Goal: Task Accomplishment & Management: Use online tool/utility

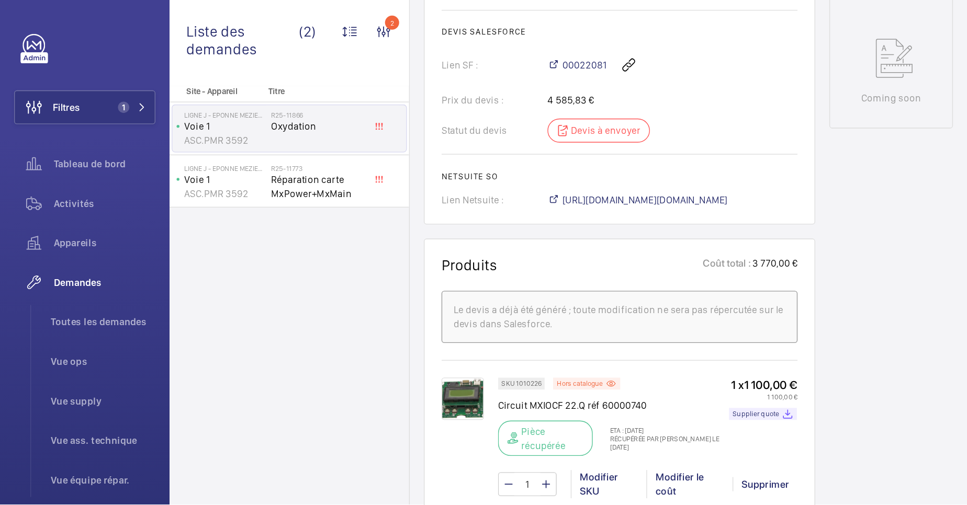
scroll to position [523, 0]
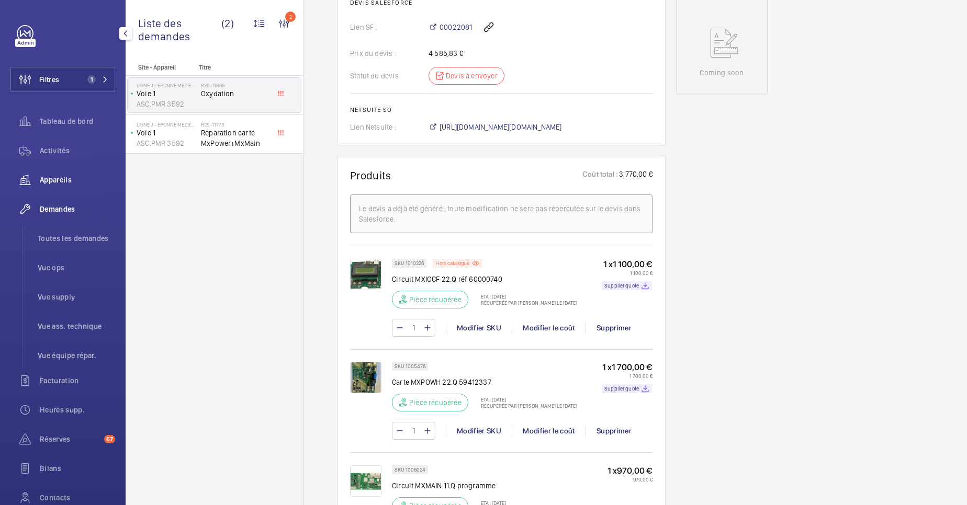
click at [60, 174] on div "Appareils" at bounding box center [62, 179] width 105 height 25
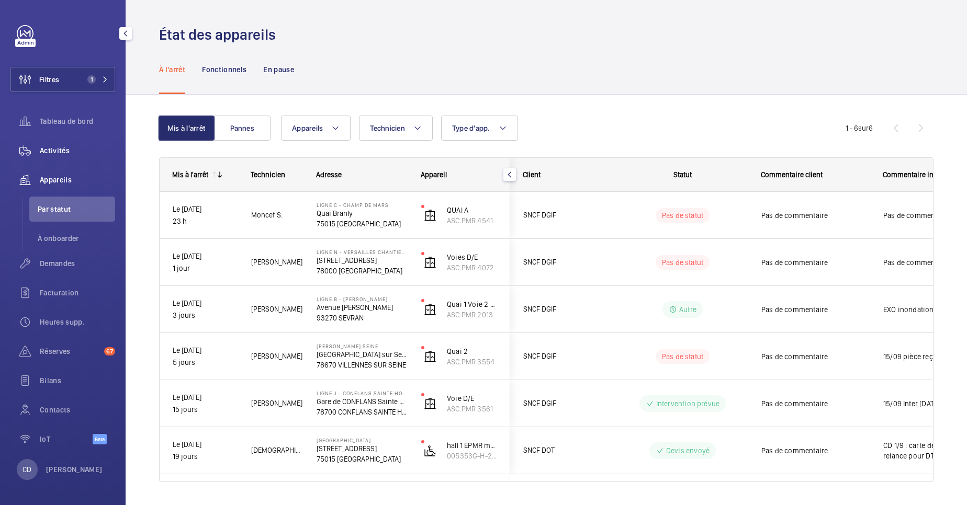
click at [70, 149] on span "Activités" at bounding box center [77, 150] width 75 height 10
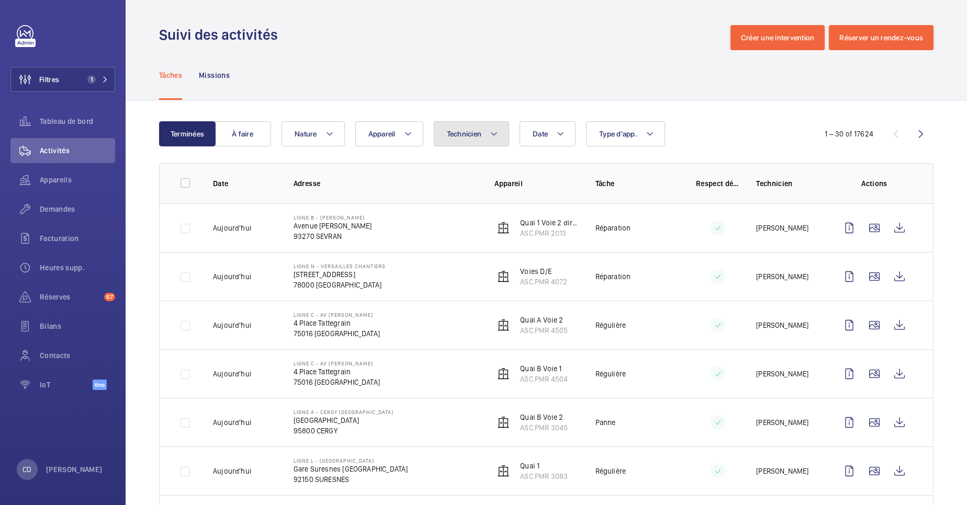
click at [461, 124] on button "Technicien" at bounding box center [472, 133] width 76 height 25
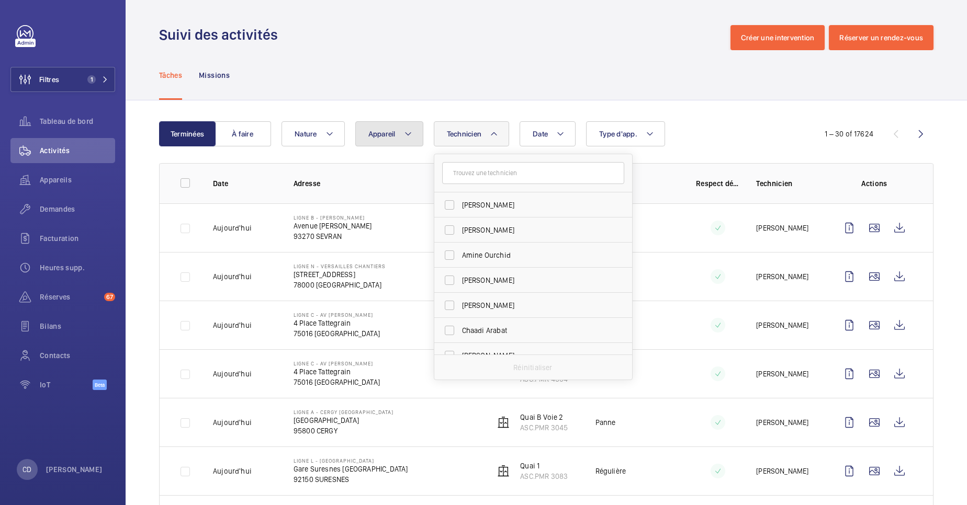
click at [397, 129] on button "Appareil" at bounding box center [389, 133] width 68 height 25
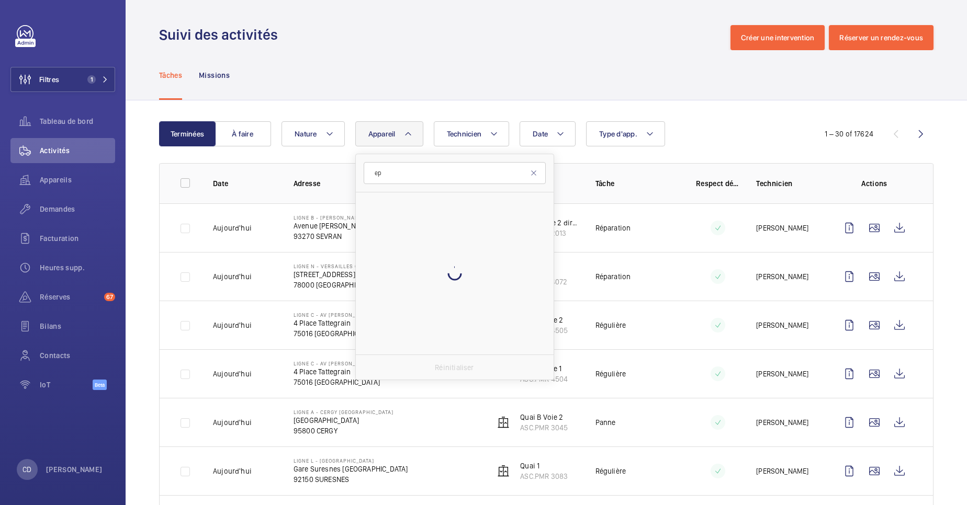
type input "e"
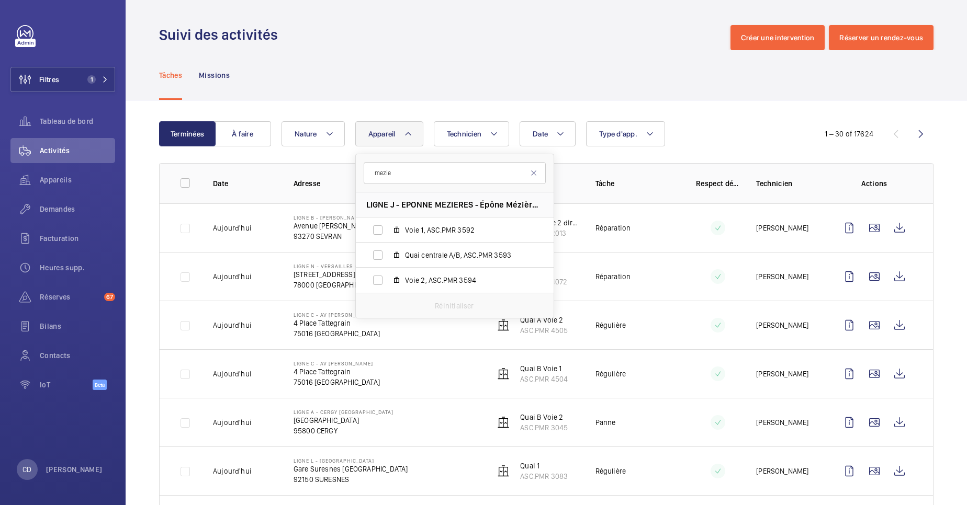
type input "mezie"
click at [423, 205] on span "LIGNE J - EPONNE MEZIERES - Épône Mézières, 78680 ÉPÔNE" at bounding box center [454, 204] width 177 height 11
click at [416, 223] on label "Voie 1, ASC.PMR 3592" at bounding box center [446, 230] width 181 height 25
click at [388, 223] on input "Voie 1, ASC.PMR 3592" at bounding box center [377, 230] width 21 height 21
checkbox input "true"
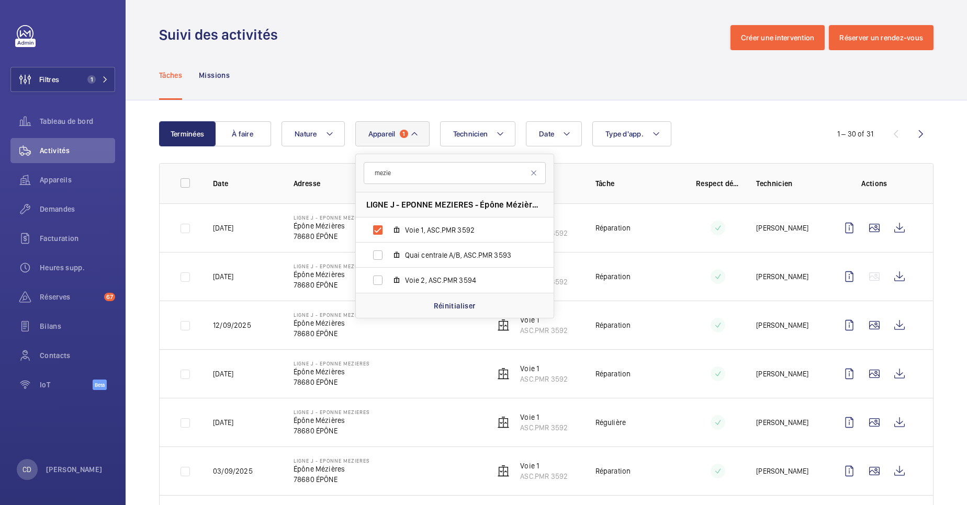
click at [585, 305] on td at bounding box center [709, 373] width 60 height 49
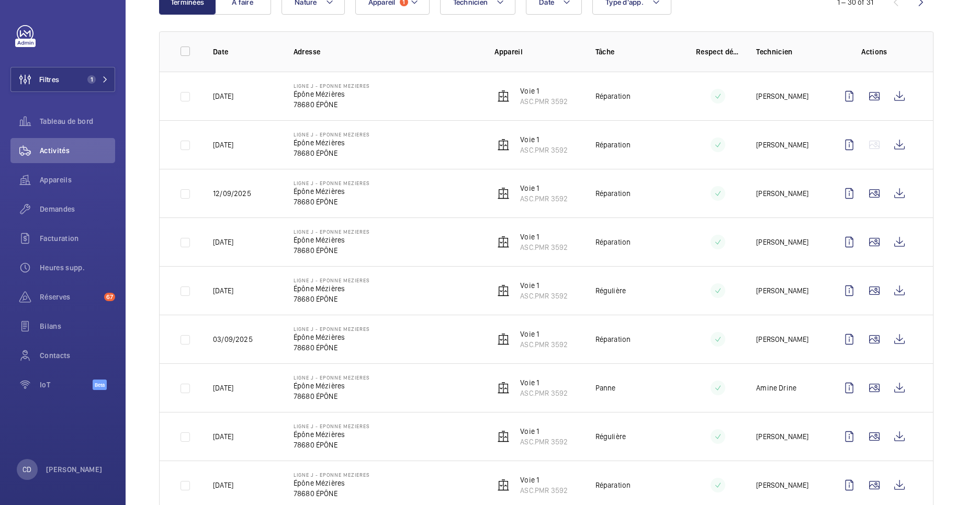
scroll to position [157, 0]
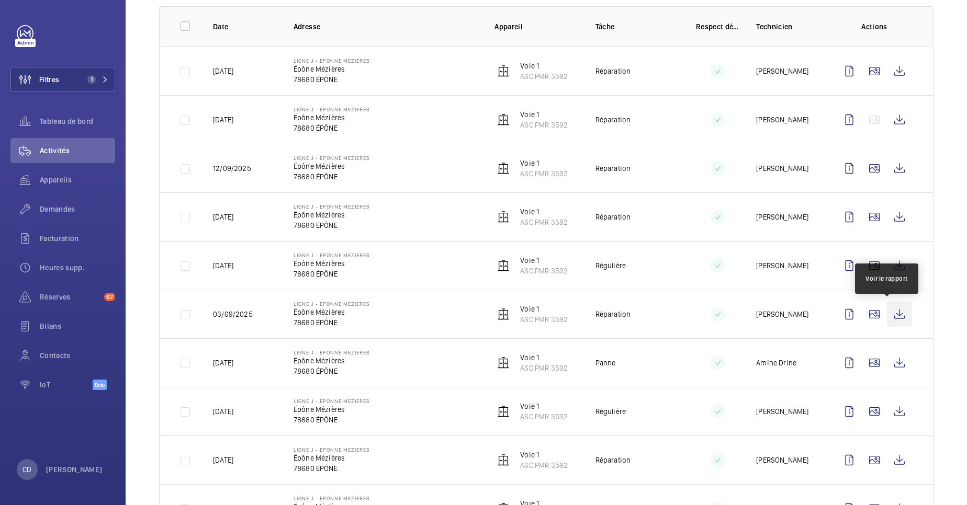
click at [585, 305] on wm-front-icon-button at bounding box center [899, 314] width 25 height 25
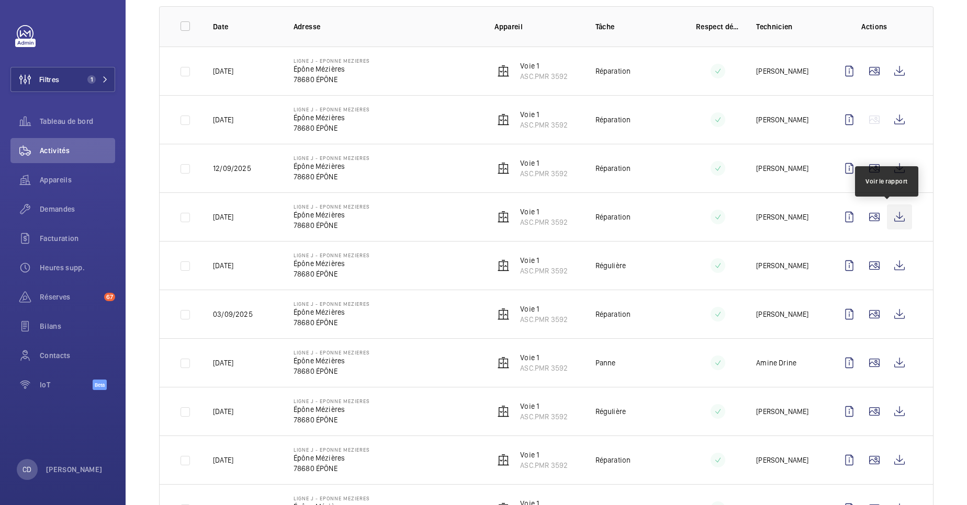
click at [585, 210] on wm-front-icon-button at bounding box center [899, 217] width 25 height 25
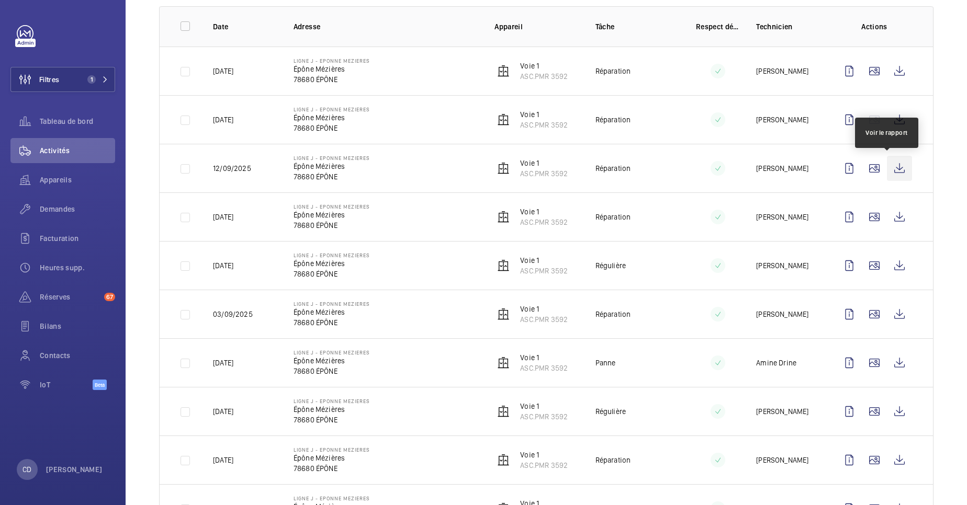
click at [585, 162] on wm-front-icon-button at bounding box center [899, 168] width 25 height 25
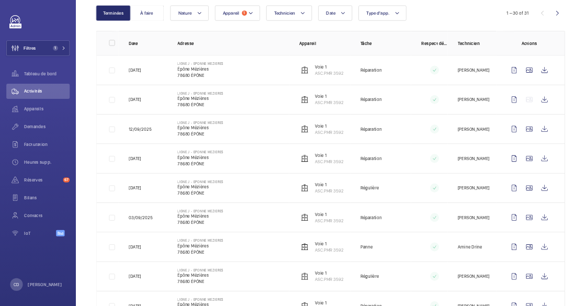
scroll to position [78, 0]
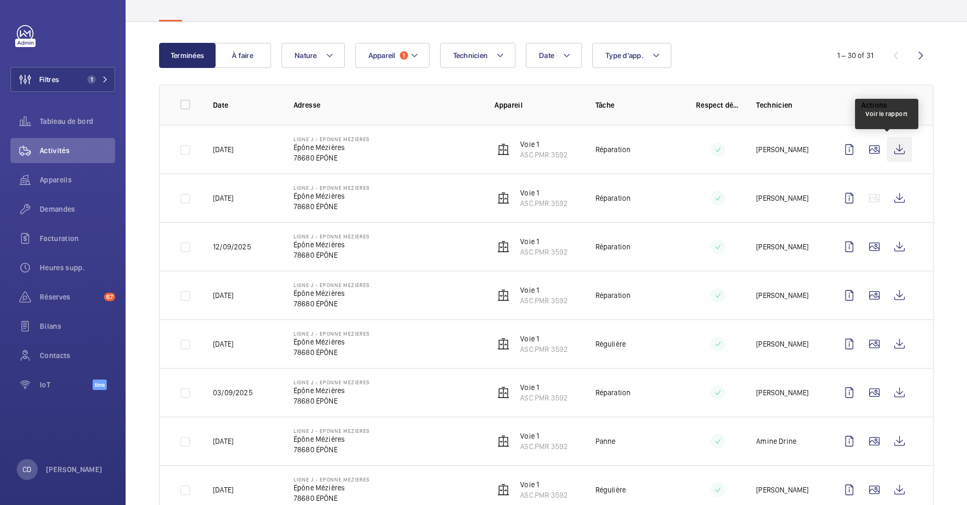
click at [585, 143] on wm-front-icon-button at bounding box center [899, 149] width 25 height 25
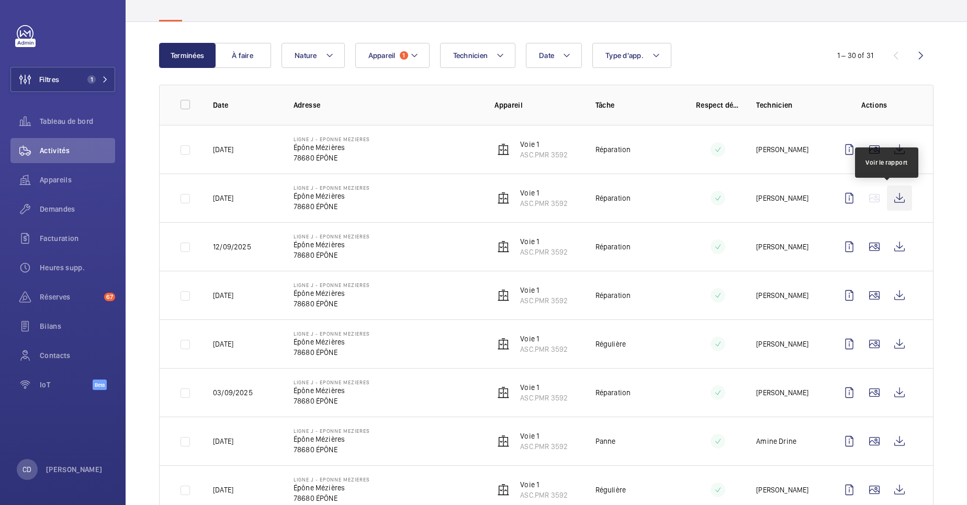
click at [585, 200] on wm-front-icon-button at bounding box center [899, 198] width 25 height 25
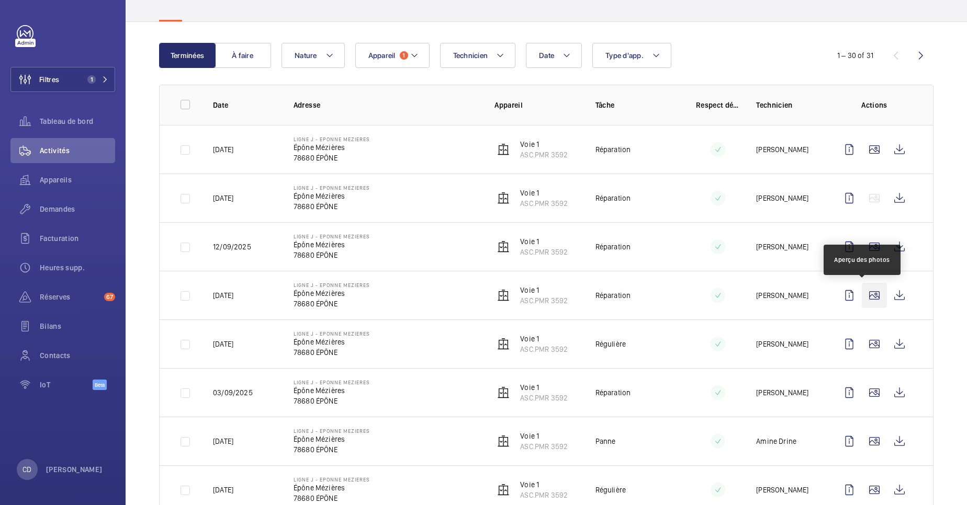
click at [585, 298] on wm-front-icon-button at bounding box center [873, 295] width 25 height 25
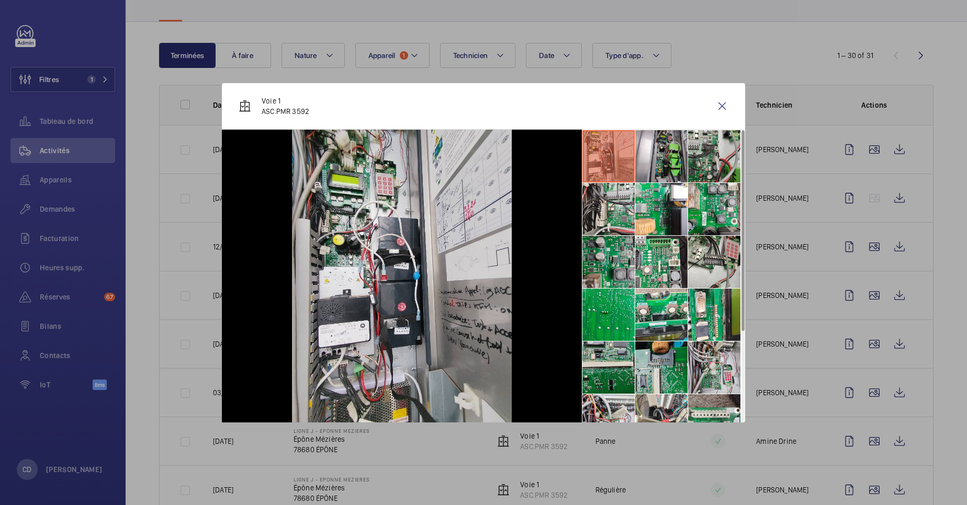
click at [585, 262] on li at bounding box center [608, 262] width 52 height 52
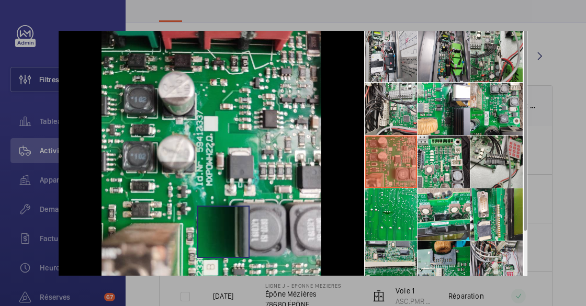
scroll to position [94, 0]
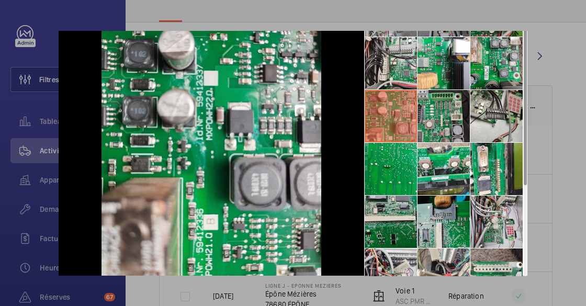
click at [419, 120] on li at bounding box center [443, 116] width 52 height 52
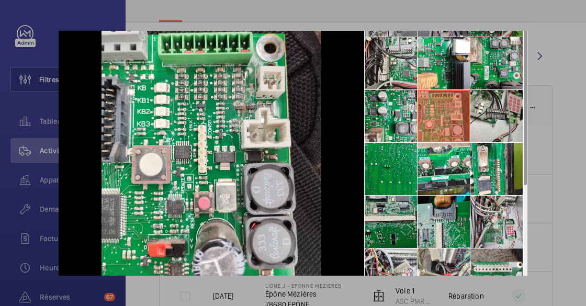
click at [401, 165] on li at bounding box center [391, 169] width 52 height 52
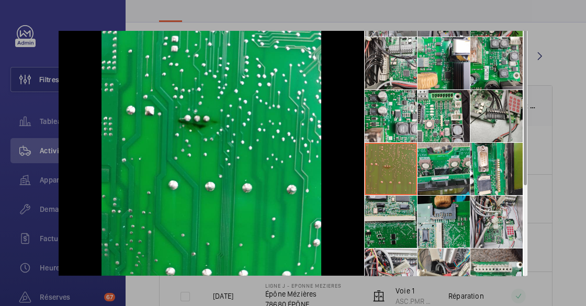
click at [425, 173] on li at bounding box center [443, 169] width 52 height 52
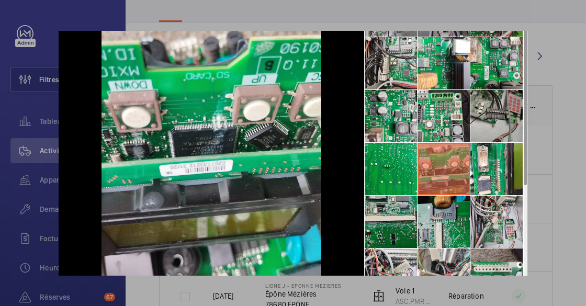
click at [508, 90] on li at bounding box center [496, 116] width 52 height 52
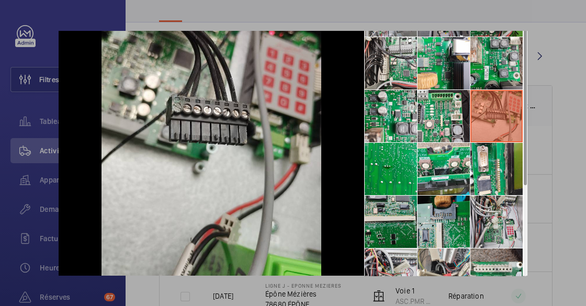
click at [21, 113] on div at bounding box center [293, 153] width 586 height 306
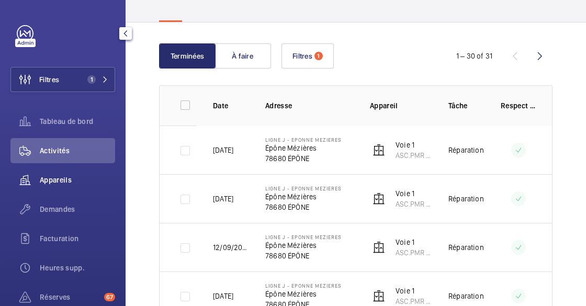
click at [31, 175] on wm-front-icon-button at bounding box center [24, 179] width 29 height 25
click at [46, 186] on div "Appareils" at bounding box center [62, 179] width 105 height 25
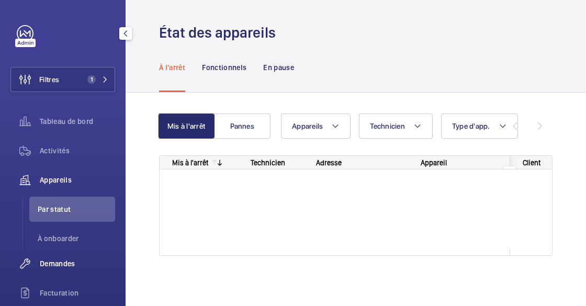
scroll to position [1, 0]
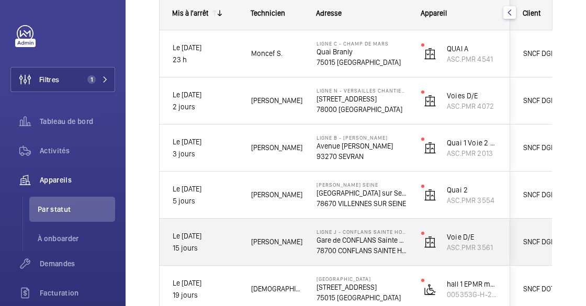
scroll to position [131, 0]
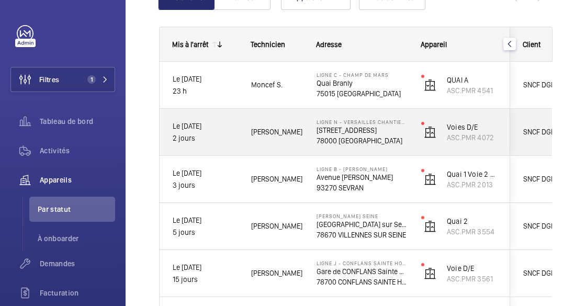
click at [244, 154] on div "[PERSON_NAME]" at bounding box center [270, 132] width 65 height 47
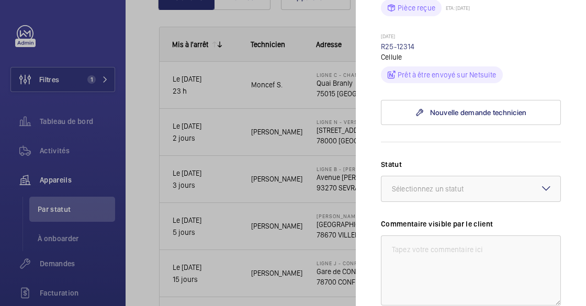
scroll to position [333, 0]
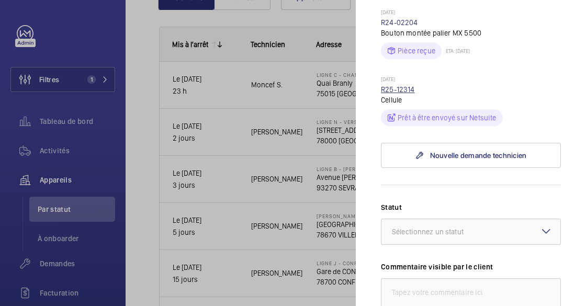
click at [402, 94] on link "R25-12314" at bounding box center [398, 89] width 34 height 8
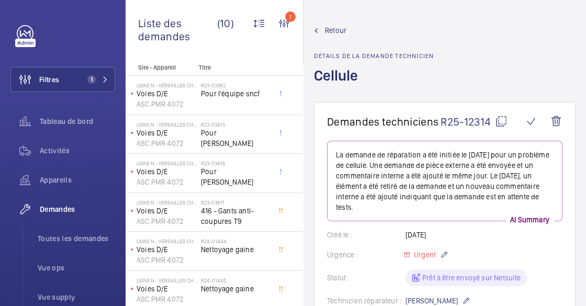
click at [501, 115] on mat-icon at bounding box center [501, 121] width 13 height 13
click at [44, 153] on span "Activités" at bounding box center [77, 150] width 75 height 10
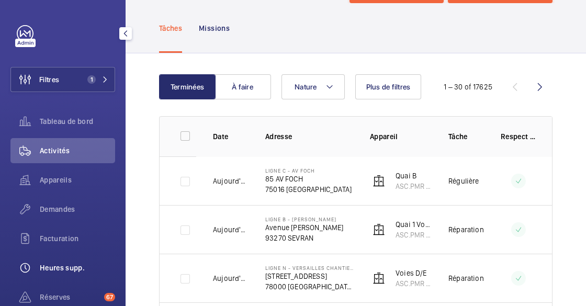
scroll to position [95, 0]
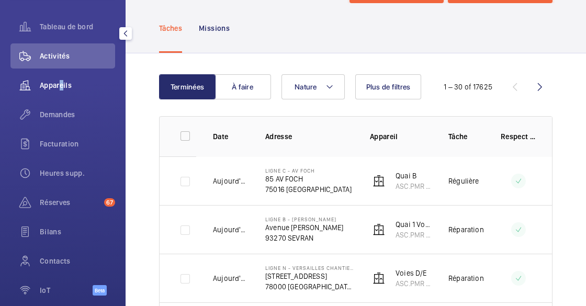
click at [58, 77] on div "Appareils" at bounding box center [62, 85] width 105 height 25
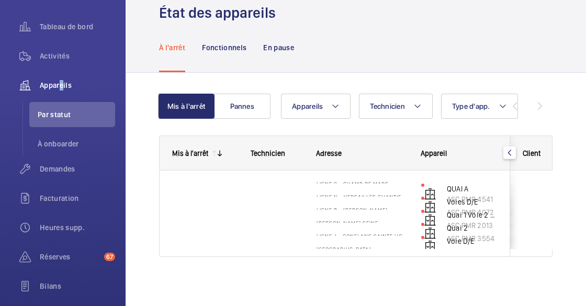
scroll to position [47, 0]
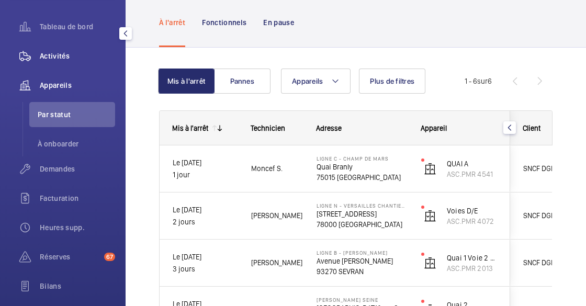
click at [59, 50] on div "Activités" at bounding box center [62, 55] width 105 height 25
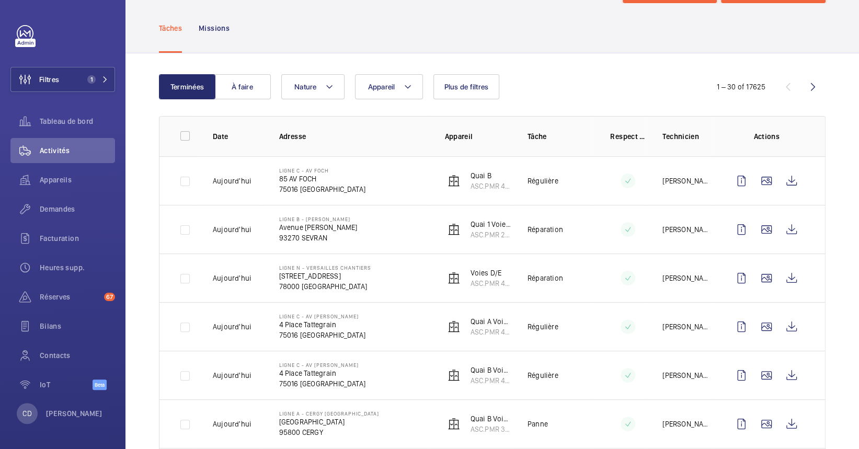
scroll to position [47, 0]
click at [381, 90] on span "Appareil" at bounding box center [381, 87] width 27 height 8
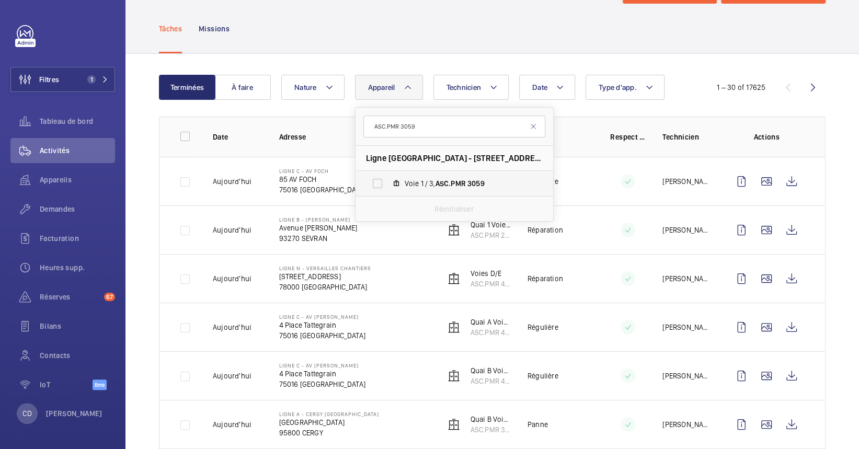
type input "ASC.PMR 3059"
click at [429, 190] on label "Voie 1 / 3, ASC.PMR 3059" at bounding box center [446, 183] width 181 height 25
click at [388, 190] on input "Voie 1 / 3, ASC.PMR 3059" at bounding box center [377, 183] width 21 height 21
checkbox input "true"
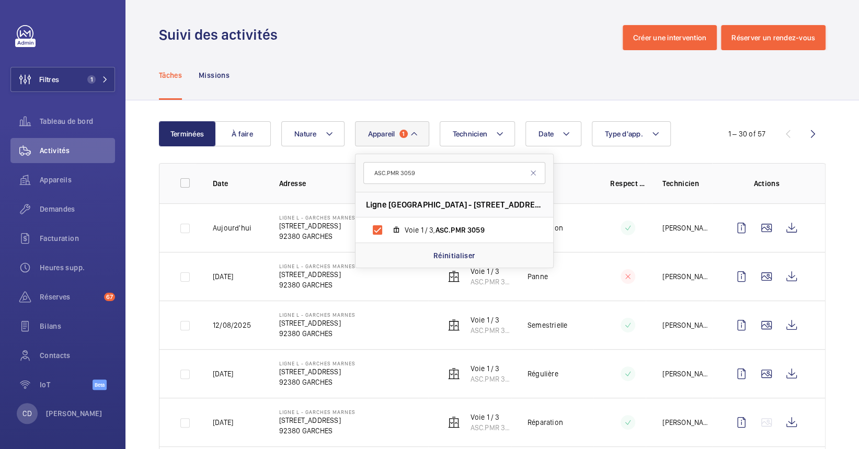
click at [289, 305] on td "Ligne L - GARCHES MARNES 8 Place de la Gare 92380 GARCHES" at bounding box center [346, 325] width 166 height 49
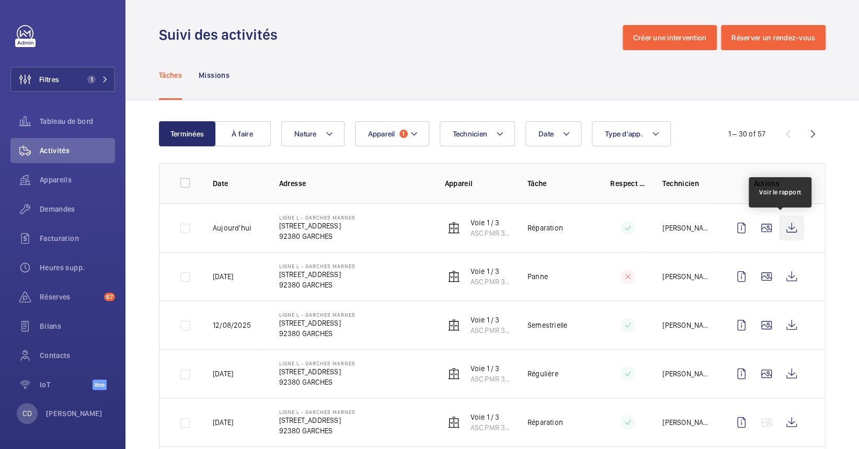
click at [585, 223] on wm-front-icon-button at bounding box center [791, 228] width 25 height 25
click at [394, 126] on button "Appareil 1" at bounding box center [392, 133] width 74 height 25
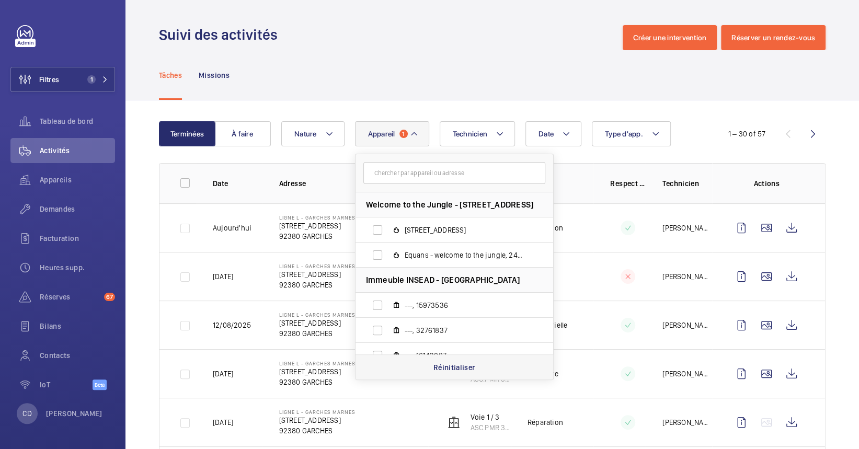
click at [435, 305] on p "Réinitialiser" at bounding box center [455, 367] width 42 height 10
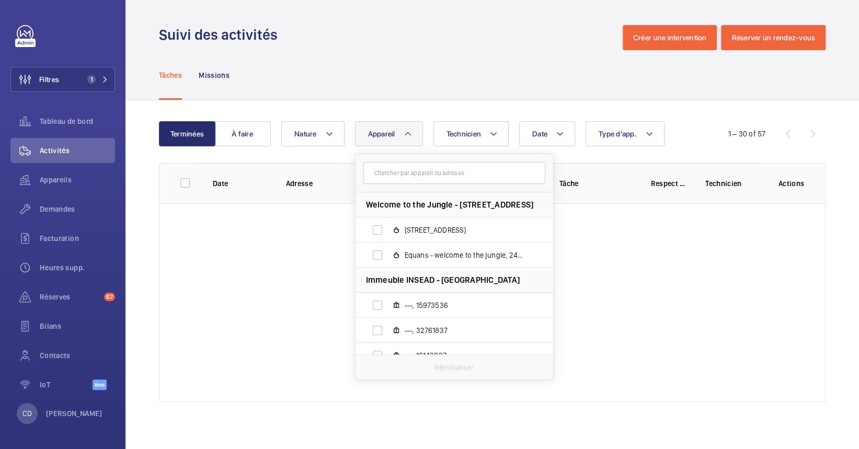
click at [414, 187] on form at bounding box center [455, 173] width 198 height 38
click at [413, 180] on input "text" at bounding box center [455, 173] width 182 height 22
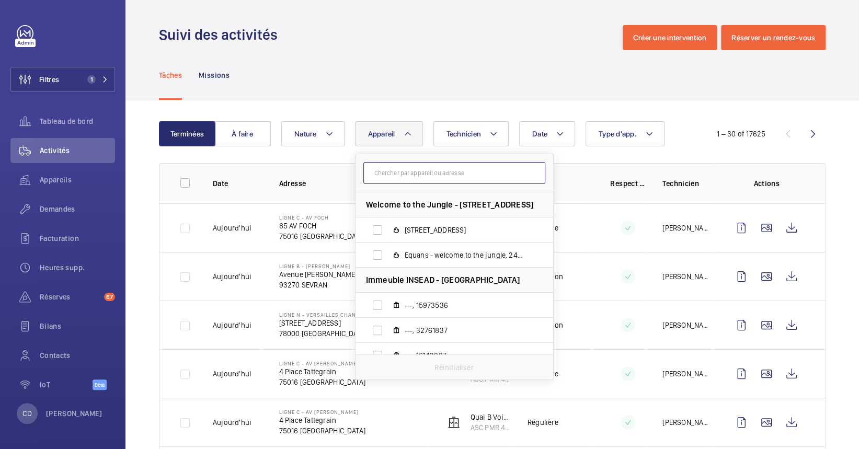
paste input "ASC.PMR 4070"
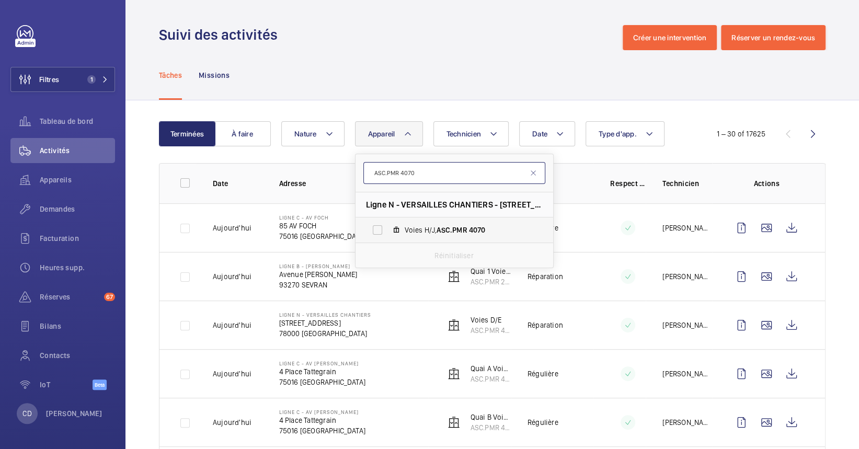
type input "ASC.PMR 4070"
click at [436, 231] on span "Voies H/J, ASC.PMR 4070" at bounding box center [465, 230] width 121 height 10
click at [388, 231] on input "Voies H/J, ASC.PMR 4070" at bounding box center [377, 230] width 21 height 21
checkbox input "true"
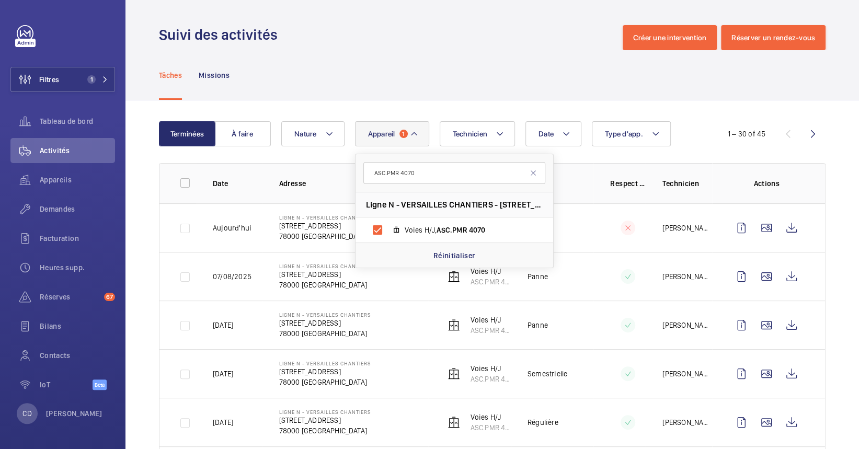
click at [265, 202] on th "Adresse" at bounding box center [346, 183] width 166 height 40
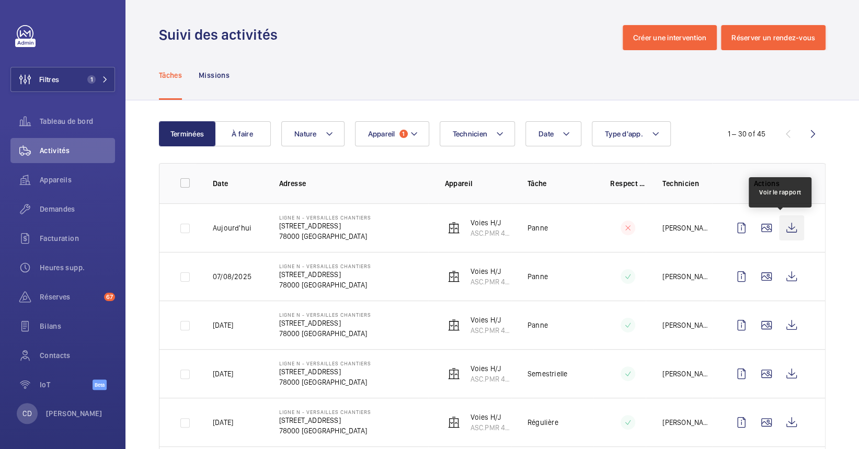
click at [585, 226] on wm-front-icon-button at bounding box center [791, 228] width 25 height 25
click at [406, 133] on span "1" at bounding box center [404, 134] width 8 height 8
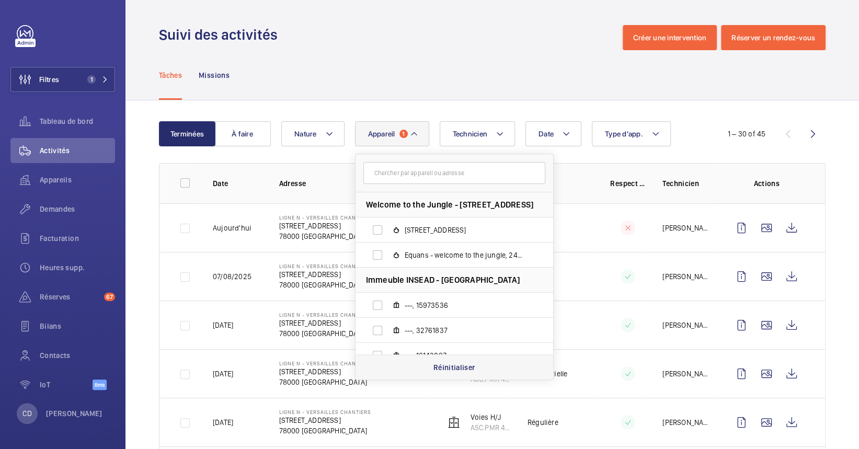
click at [445, 305] on div "Réinitialiser" at bounding box center [455, 367] width 198 height 25
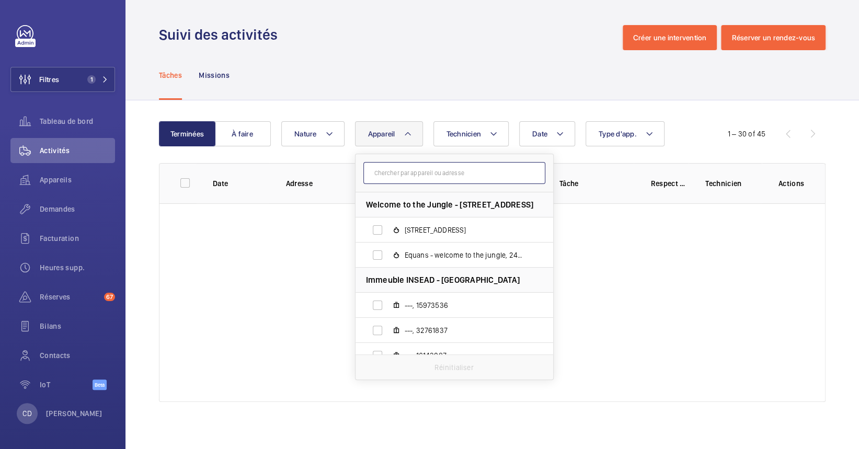
click at [432, 164] on input "text" at bounding box center [455, 173] width 182 height 22
paste input "ASC.PMR 4057"
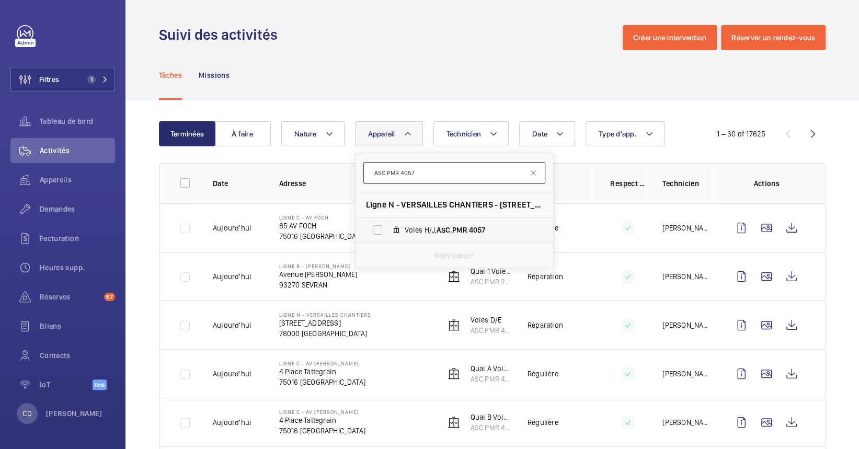
type input "ASC.PMR 4057"
click at [448, 226] on span "ASC.PMR" at bounding box center [452, 230] width 30 height 8
click at [388, 226] on input "Voies H/J, ASC.PMR 4057" at bounding box center [377, 230] width 21 height 21
checkbox input "true"
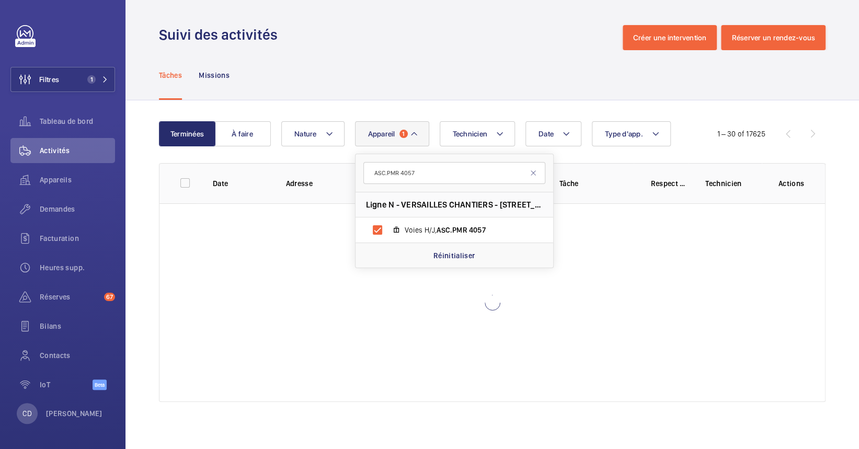
click at [540, 58] on div "Tâches Missions" at bounding box center [492, 75] width 667 height 50
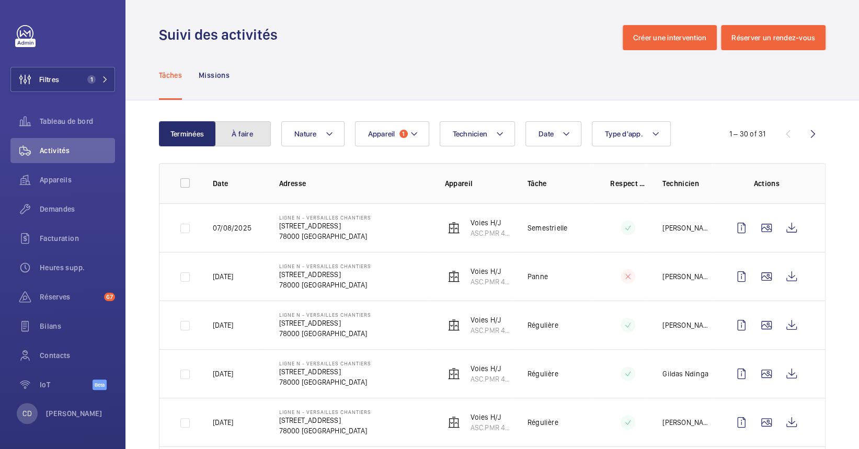
click at [232, 132] on button "À faire" at bounding box center [242, 133] width 56 height 25
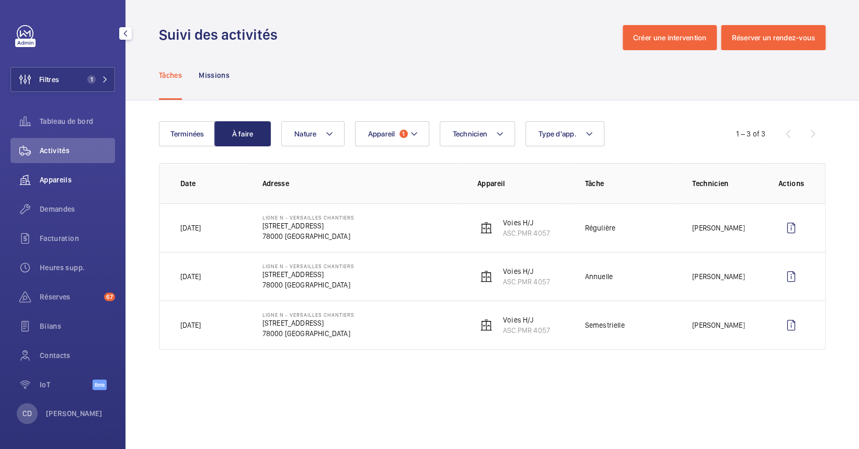
click at [56, 184] on span "Appareils" at bounding box center [77, 180] width 75 height 10
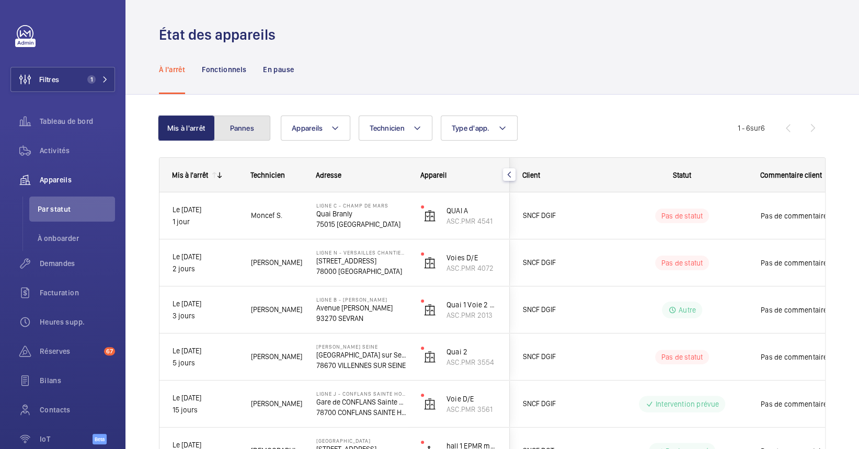
click at [257, 130] on button "Pannes" at bounding box center [242, 128] width 56 height 25
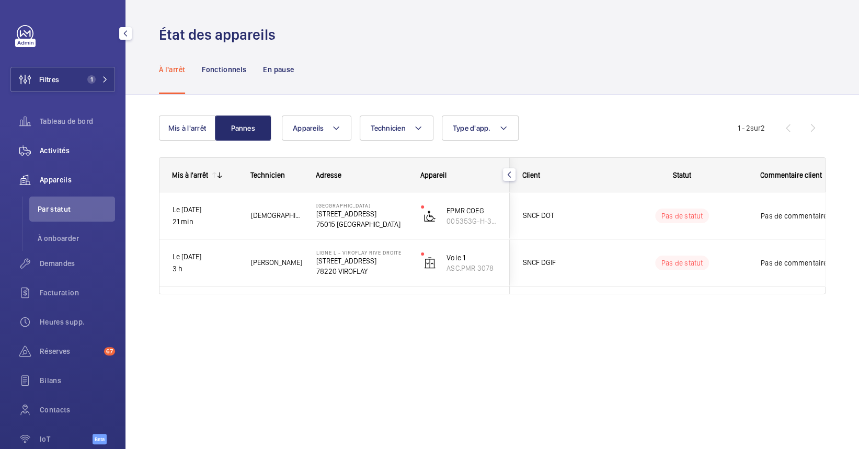
click at [50, 141] on div "Activités" at bounding box center [62, 150] width 105 height 25
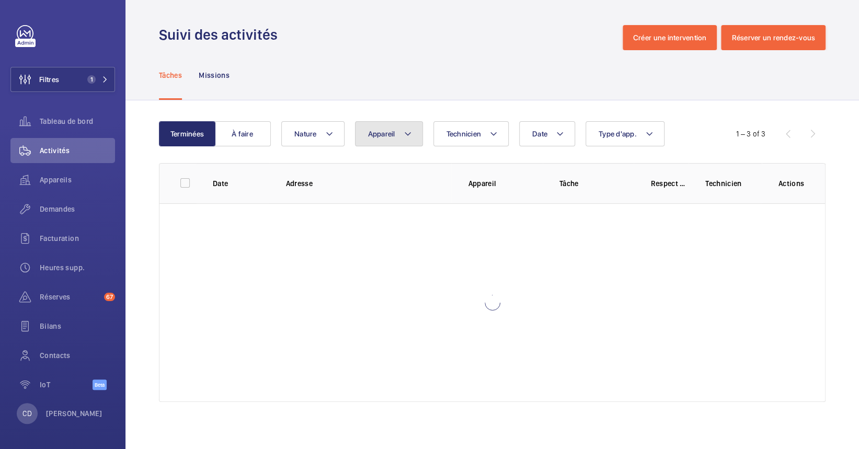
click at [366, 128] on button "Appareil" at bounding box center [389, 133] width 68 height 25
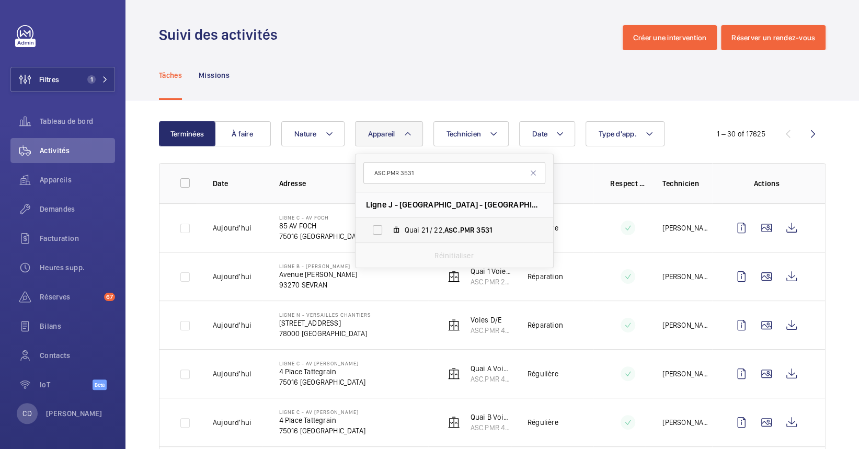
type input "ASC.PMR 3531"
click at [456, 228] on span "ASC.PMR" at bounding box center [460, 230] width 30 height 8
click at [388, 228] on input "Quai 21 / 22, ASC.PMR 3531" at bounding box center [377, 230] width 21 height 21
checkbox input "true"
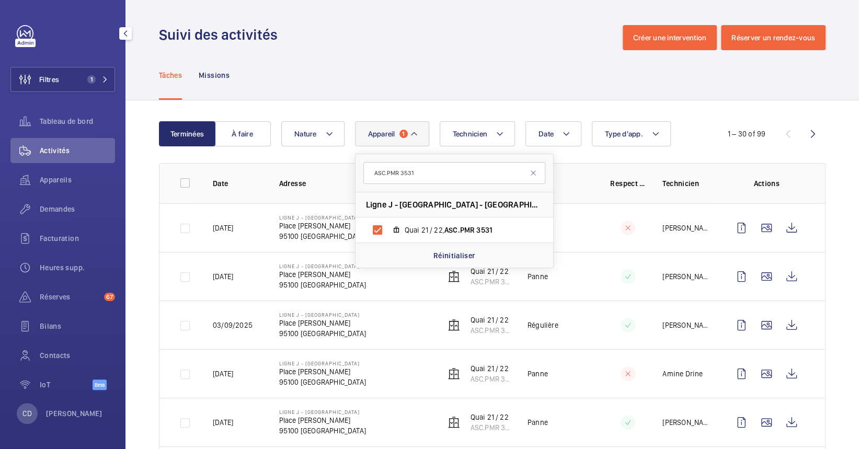
click at [233, 241] on td "15/09/2025" at bounding box center [229, 227] width 66 height 49
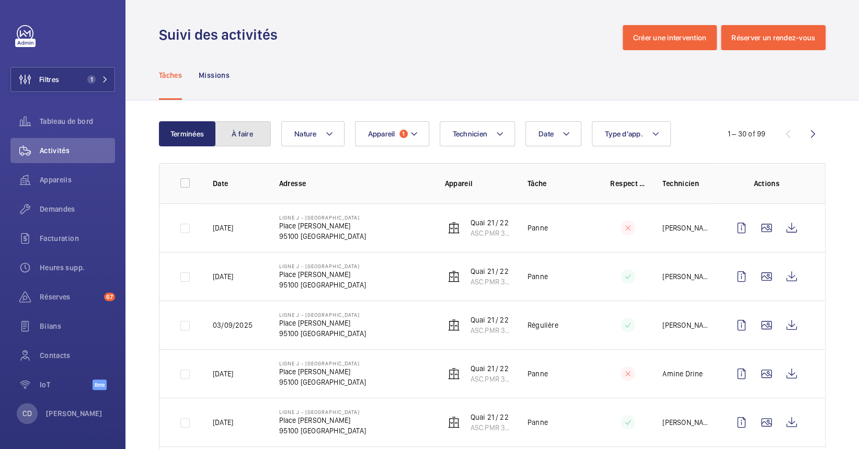
click at [239, 131] on button "À faire" at bounding box center [242, 133] width 56 height 25
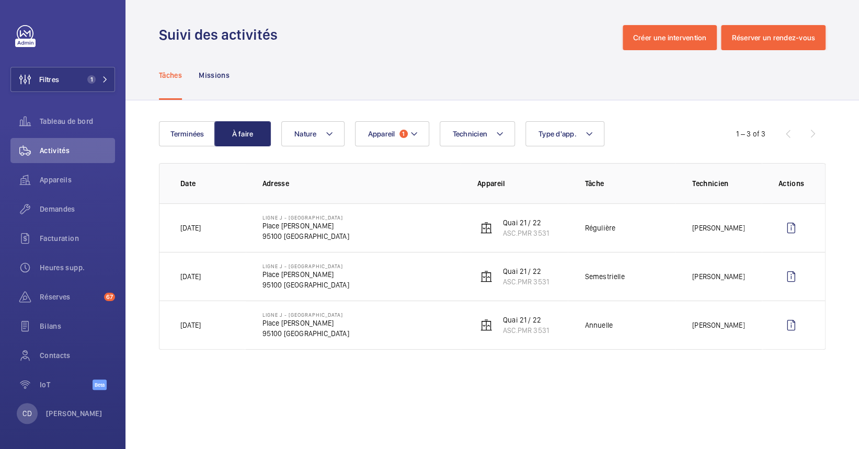
click at [323, 305] on p "Place Pierre Sémard" at bounding box center [306, 323] width 87 height 10
click at [66, 174] on div "Appareils" at bounding box center [62, 179] width 105 height 25
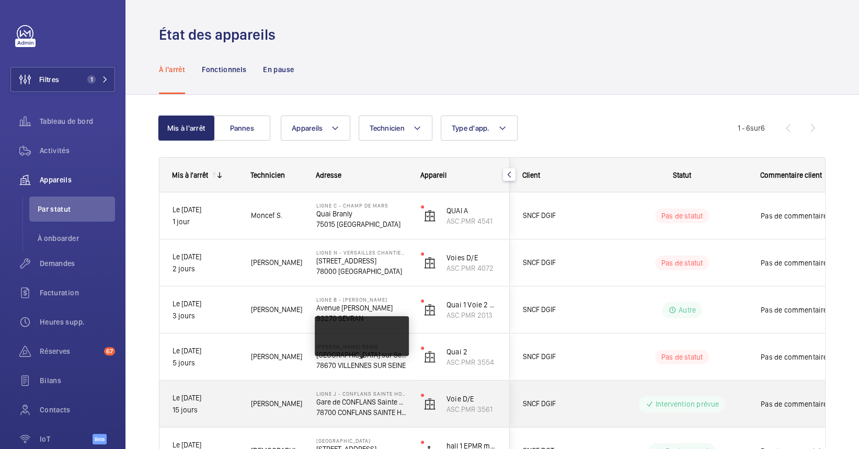
scroll to position [70, 0]
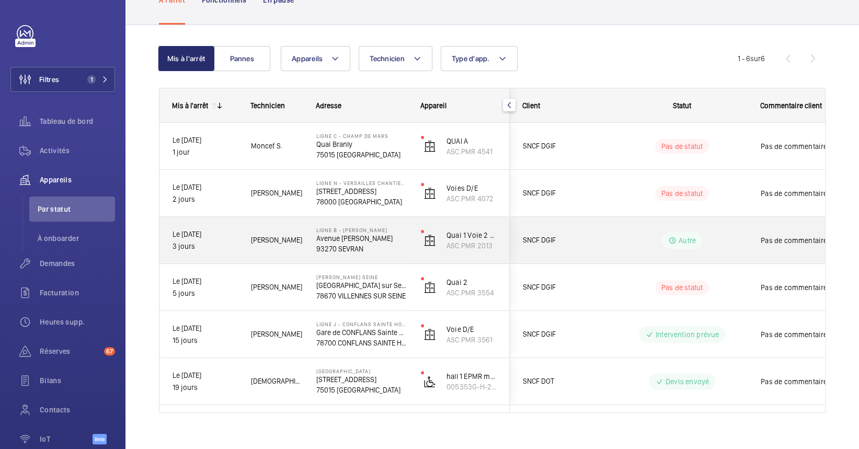
click at [355, 236] on p "Avenue [PERSON_NAME]" at bounding box center [361, 238] width 91 height 10
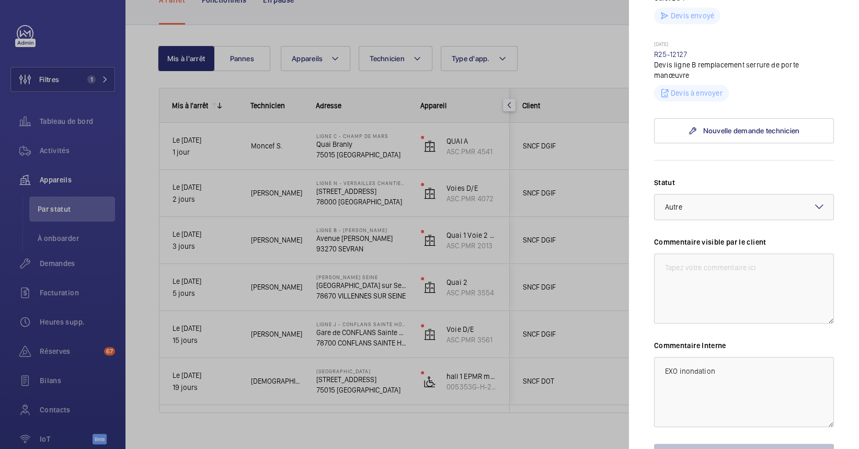
scroll to position [209, 0]
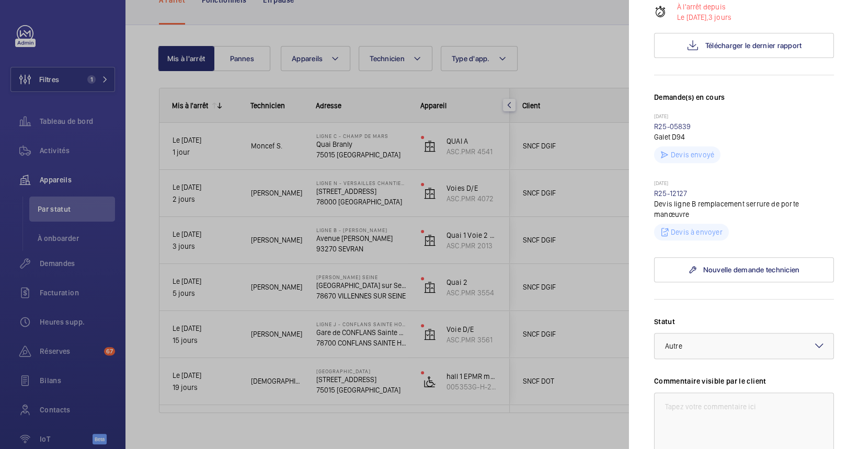
click at [268, 267] on div at bounding box center [429, 224] width 859 height 449
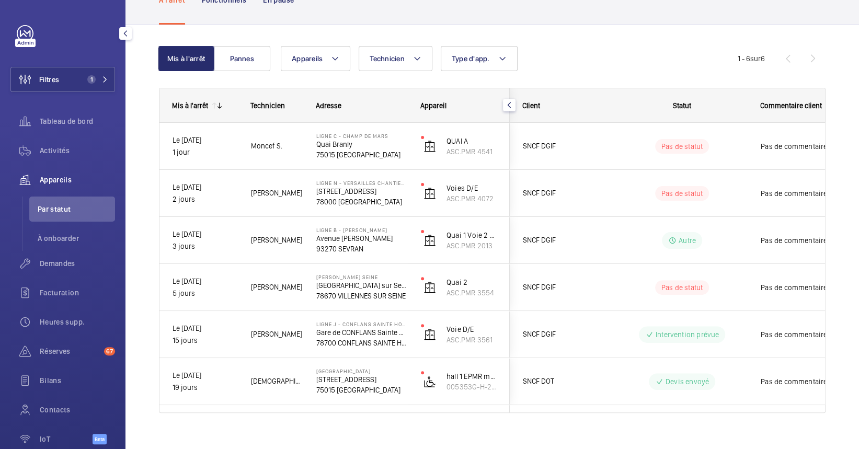
drag, startPoint x: 55, startPoint y: 150, endPoint x: 75, endPoint y: 175, distance: 31.6
click at [55, 150] on span "Activités" at bounding box center [77, 150] width 75 height 10
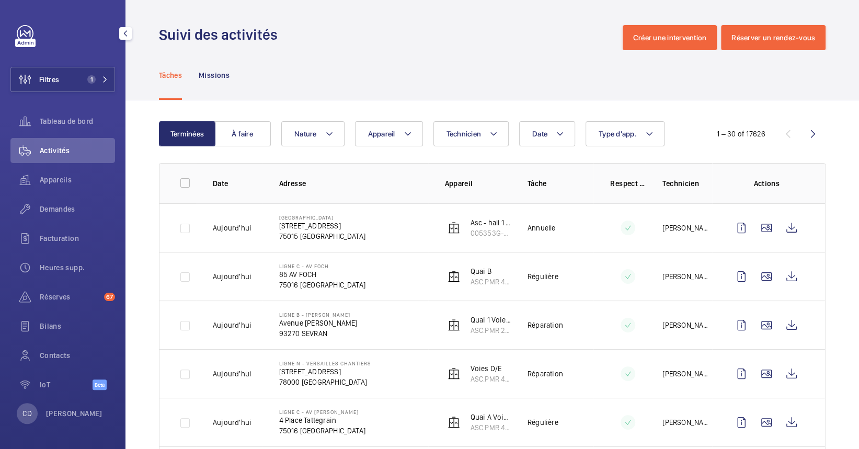
drag, startPoint x: 51, startPoint y: 167, endPoint x: 339, endPoint y: 338, distance: 334.4
click at [52, 167] on div "Appareils" at bounding box center [62, 179] width 105 height 25
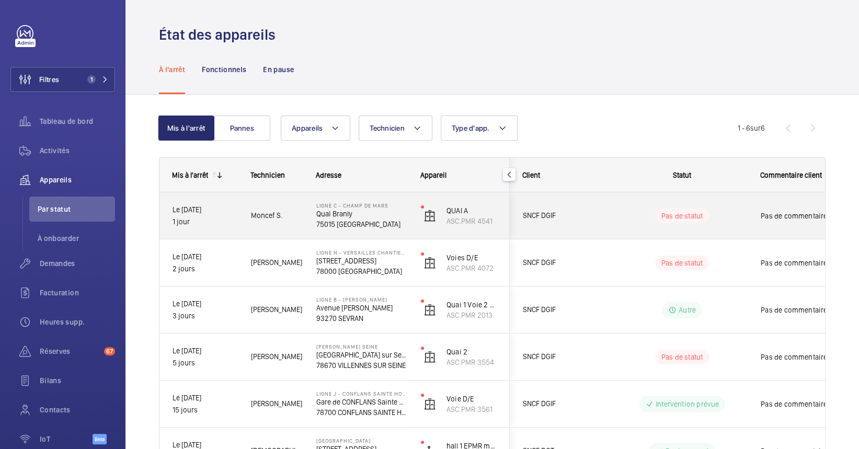
click at [348, 226] on p "75015 [GEOGRAPHIC_DATA]" at bounding box center [361, 224] width 91 height 10
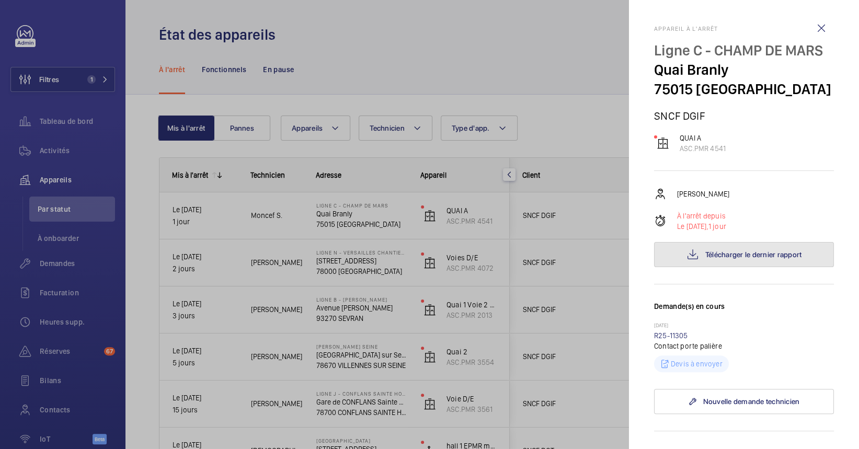
click at [585, 252] on span "Télécharger le dernier rapport" at bounding box center [754, 255] width 97 height 8
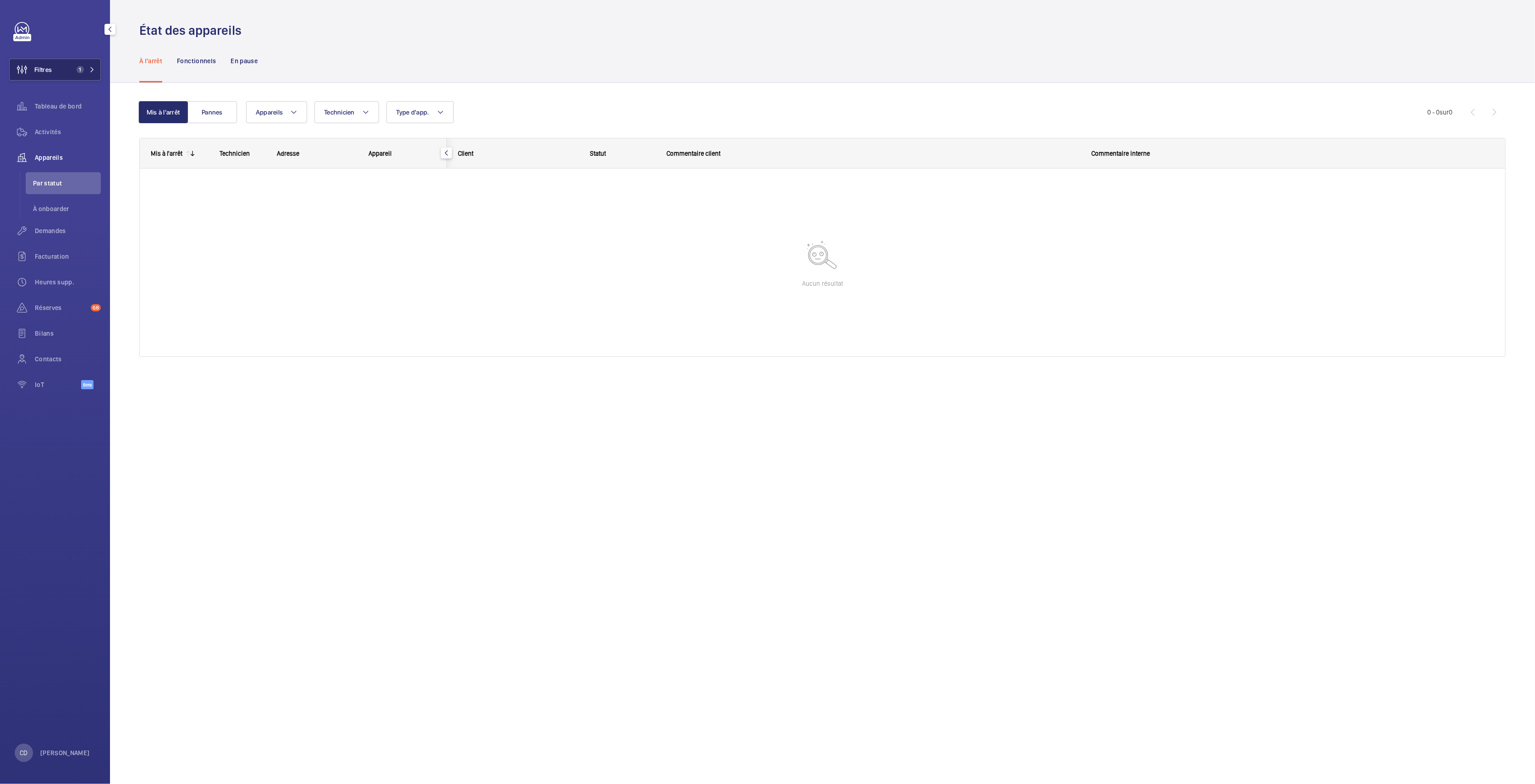
click at [53, 74] on button "Filtres 1" at bounding box center [54, 69] width 92 height 22
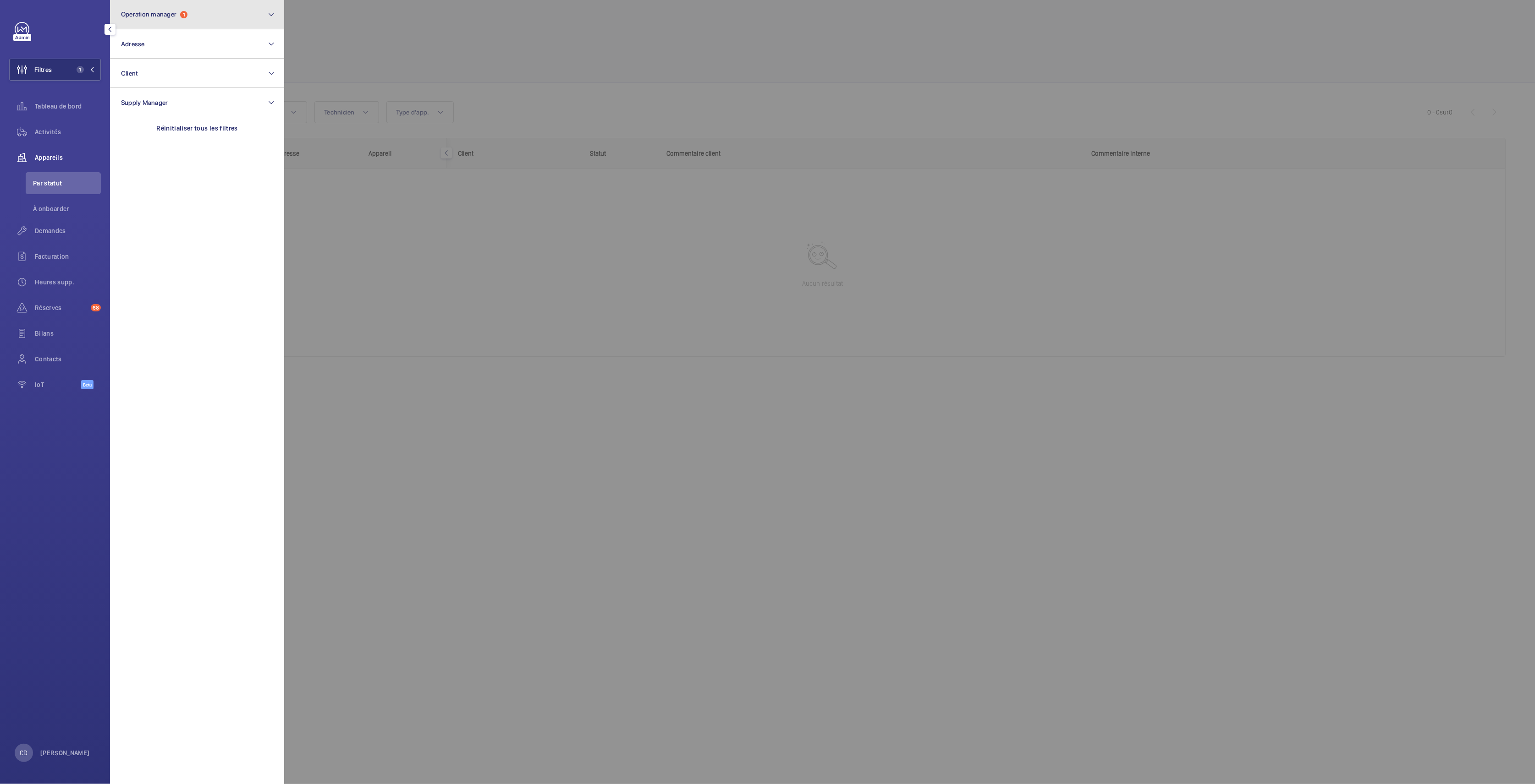
click at [200, 21] on button "Operation manager 1" at bounding box center [197, 14] width 174 height 29
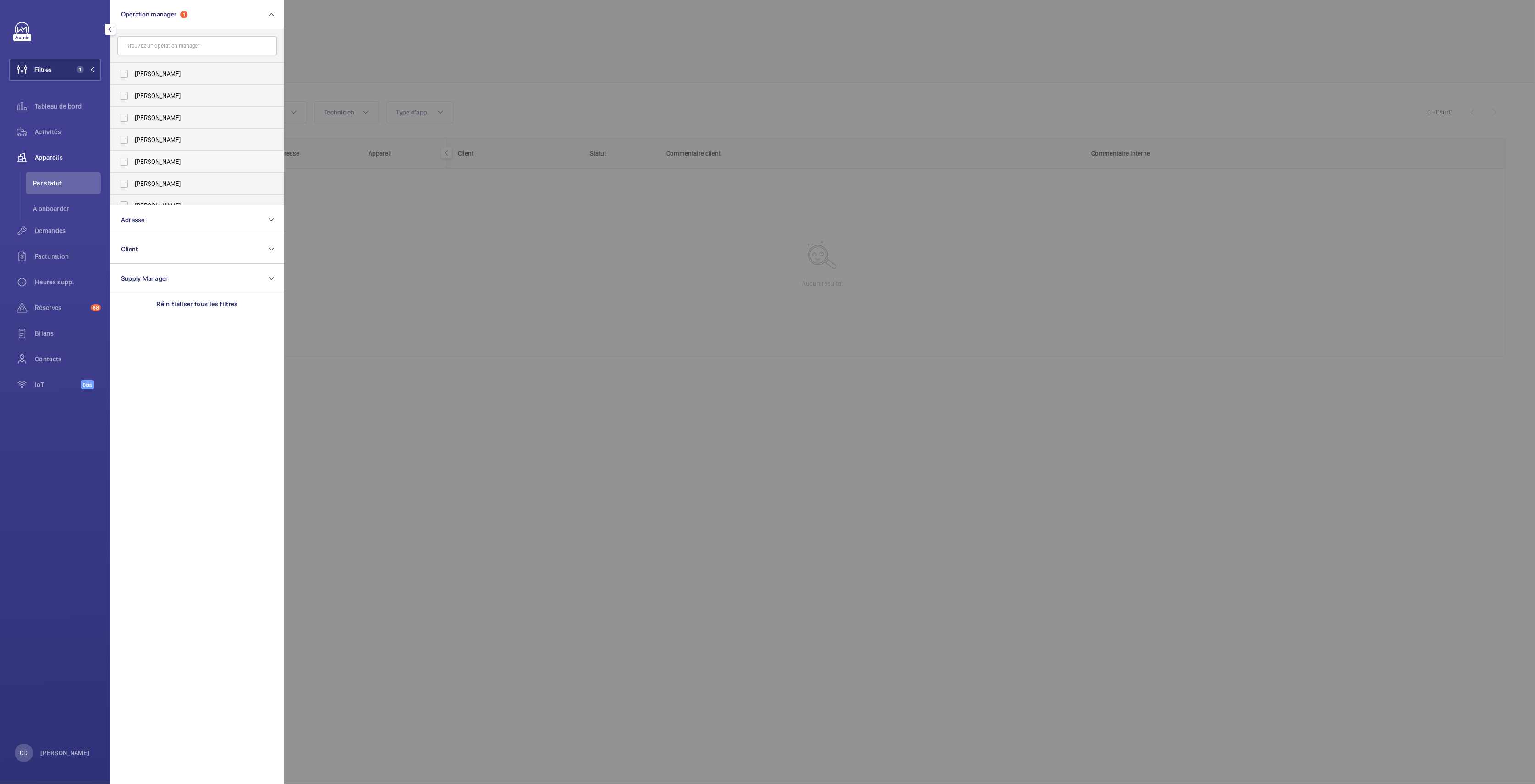
click at [167, 161] on span "[PERSON_NAME]" at bounding box center [198, 161] width 126 height 9
click at [133, 161] on input "[PERSON_NAME]" at bounding box center [124, 161] width 18 height 18
checkbox input "true"
click at [371, 543] on div at bounding box center [1051, 392] width 1535 height 784
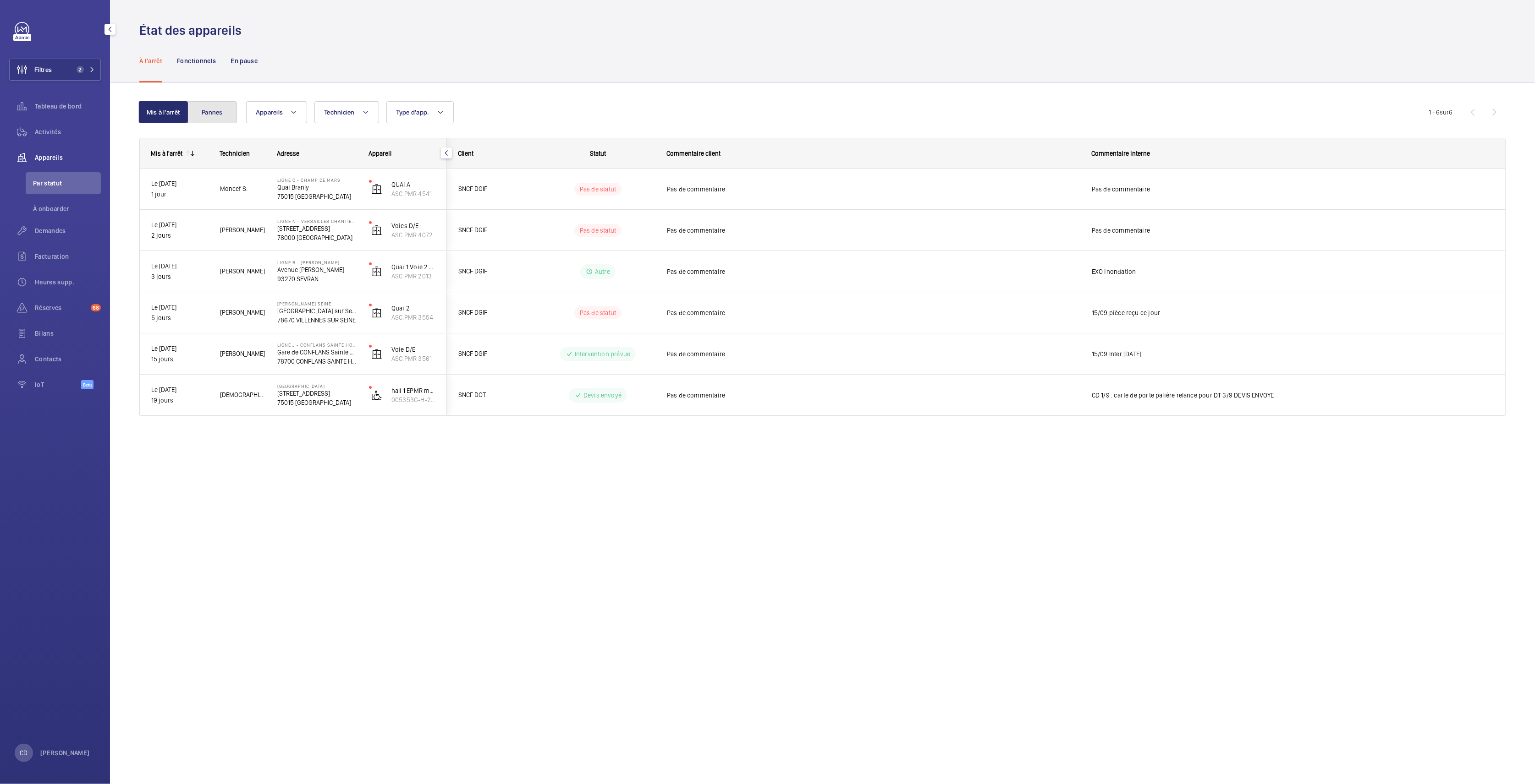
click at [217, 118] on button "Pannes" at bounding box center [212, 112] width 49 height 22
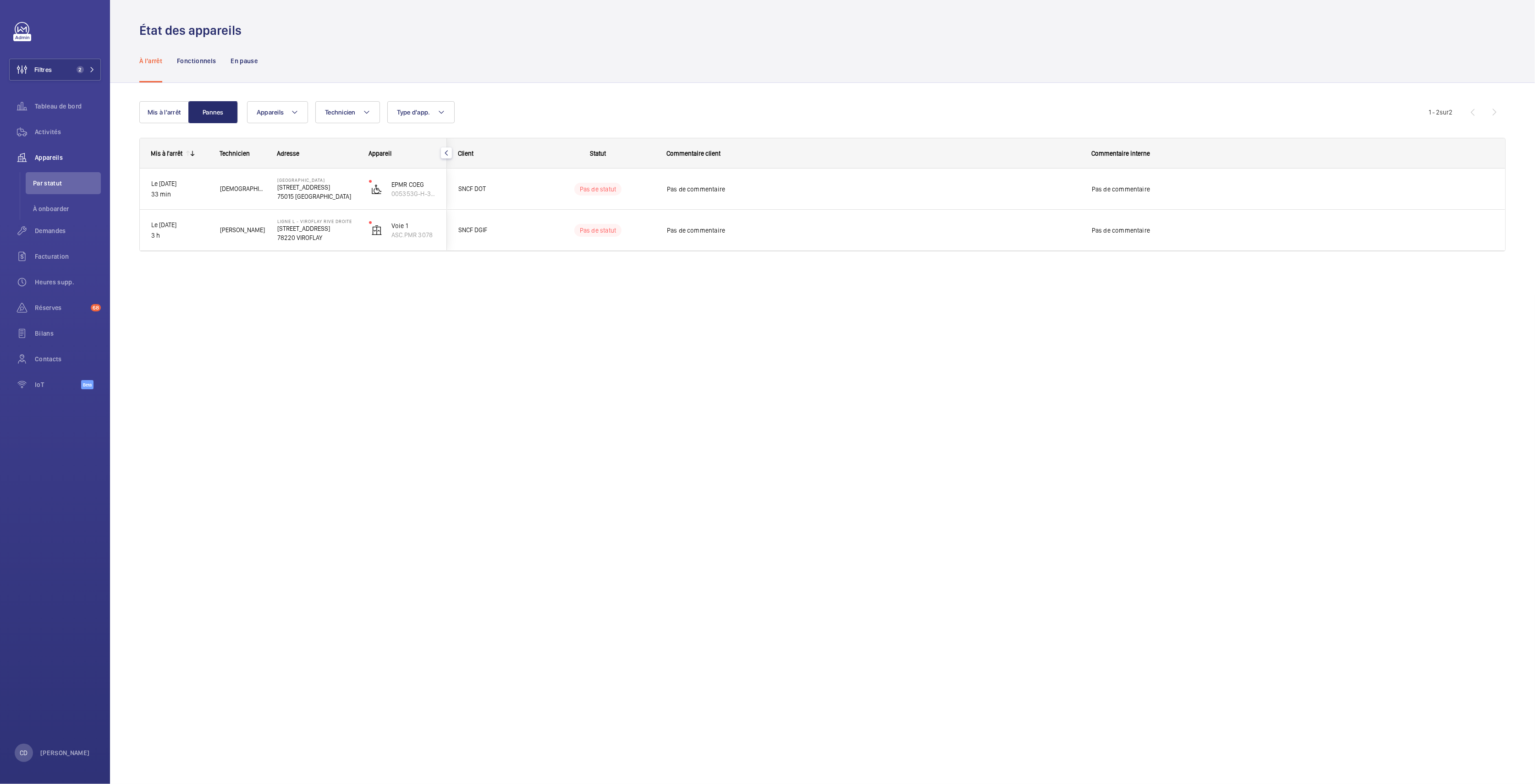
click at [201, 359] on div "État des appareils À l'arrêt Fonctionnels En pause Mis à l'arrêt Pannes Apparei…" at bounding box center [823, 392] width 1425 height 784
click at [42, 123] on div "Activités" at bounding box center [54, 131] width 92 height 22
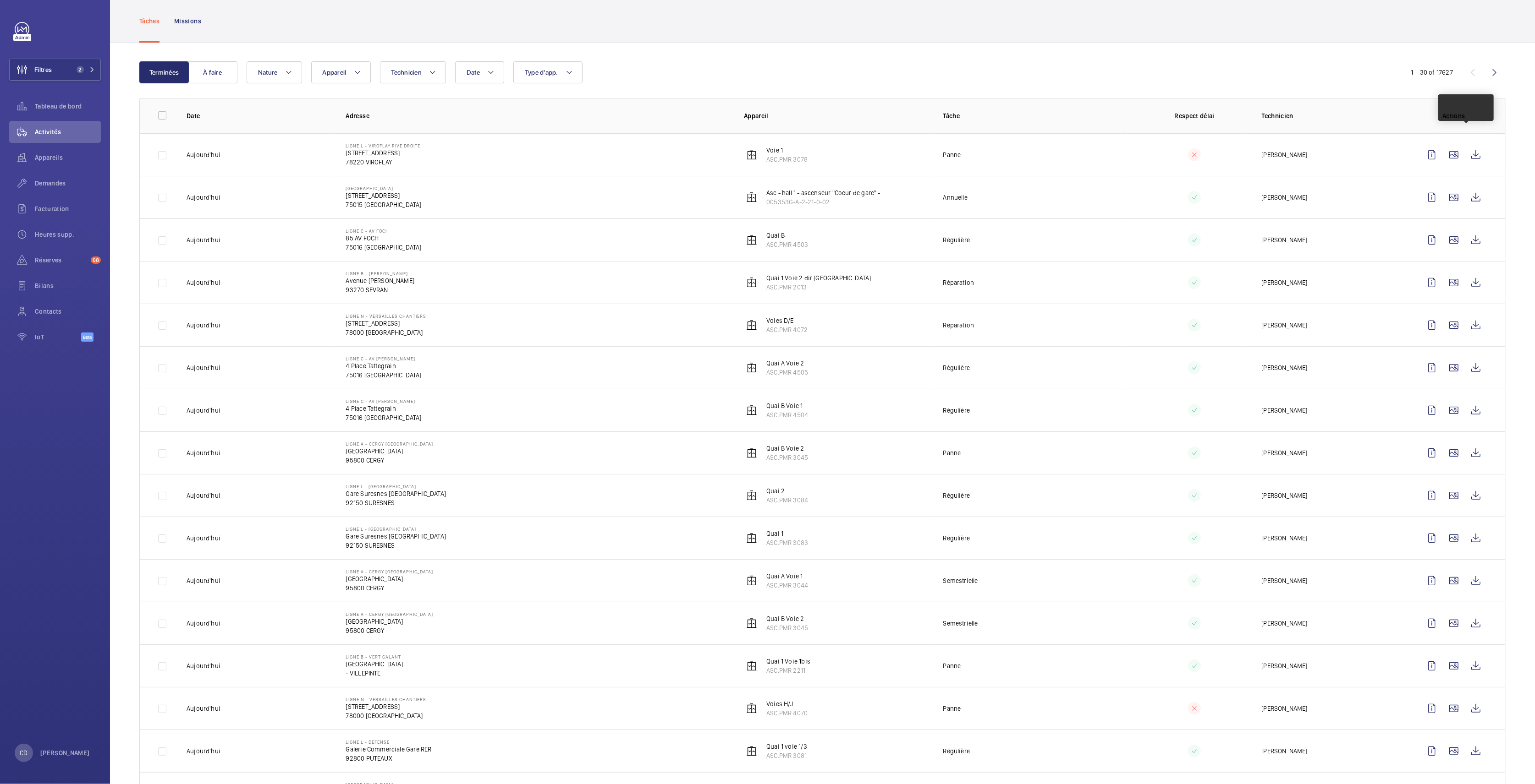
scroll to position [61, 0]
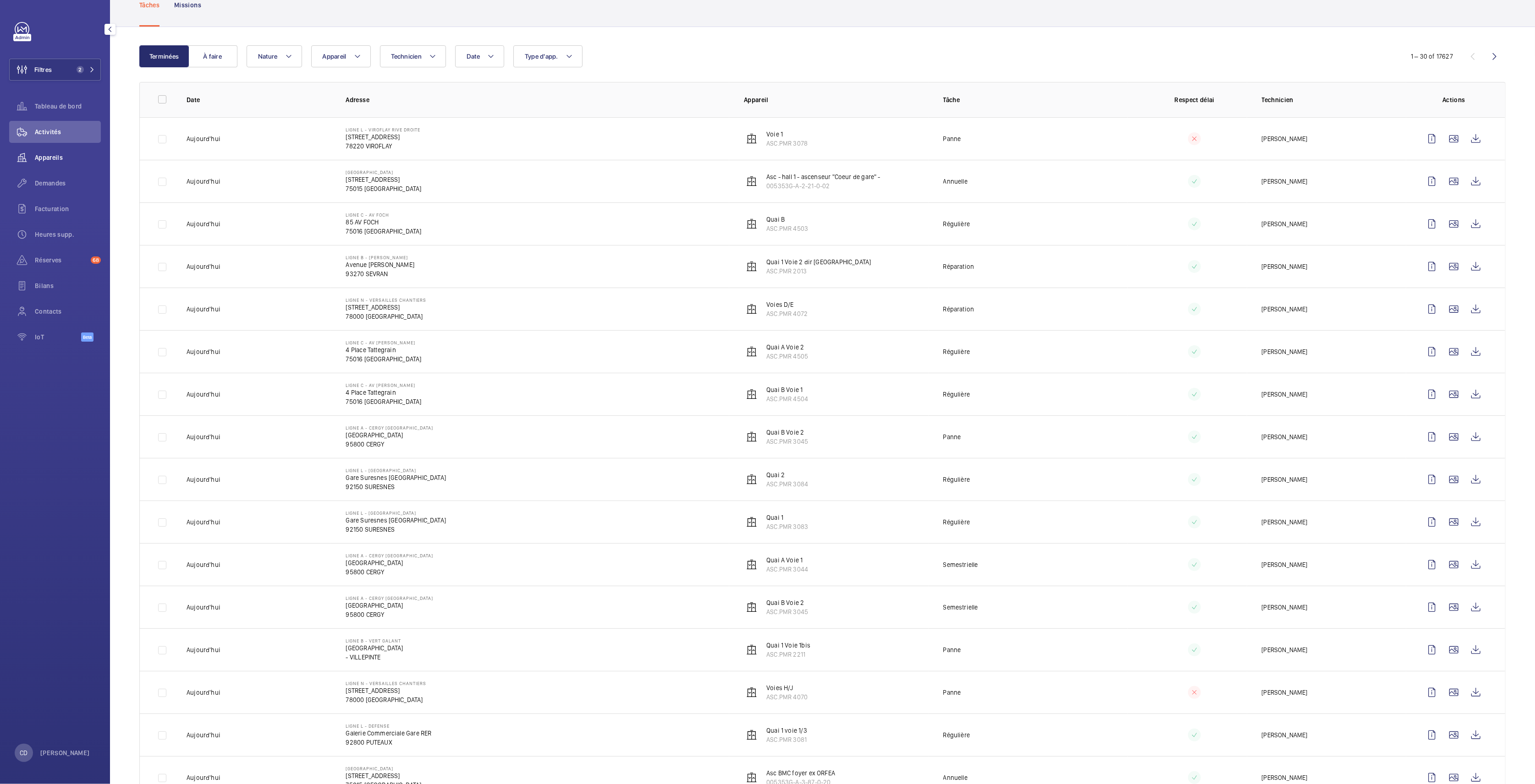
click at [52, 164] on div "Appareils" at bounding box center [54, 157] width 92 height 22
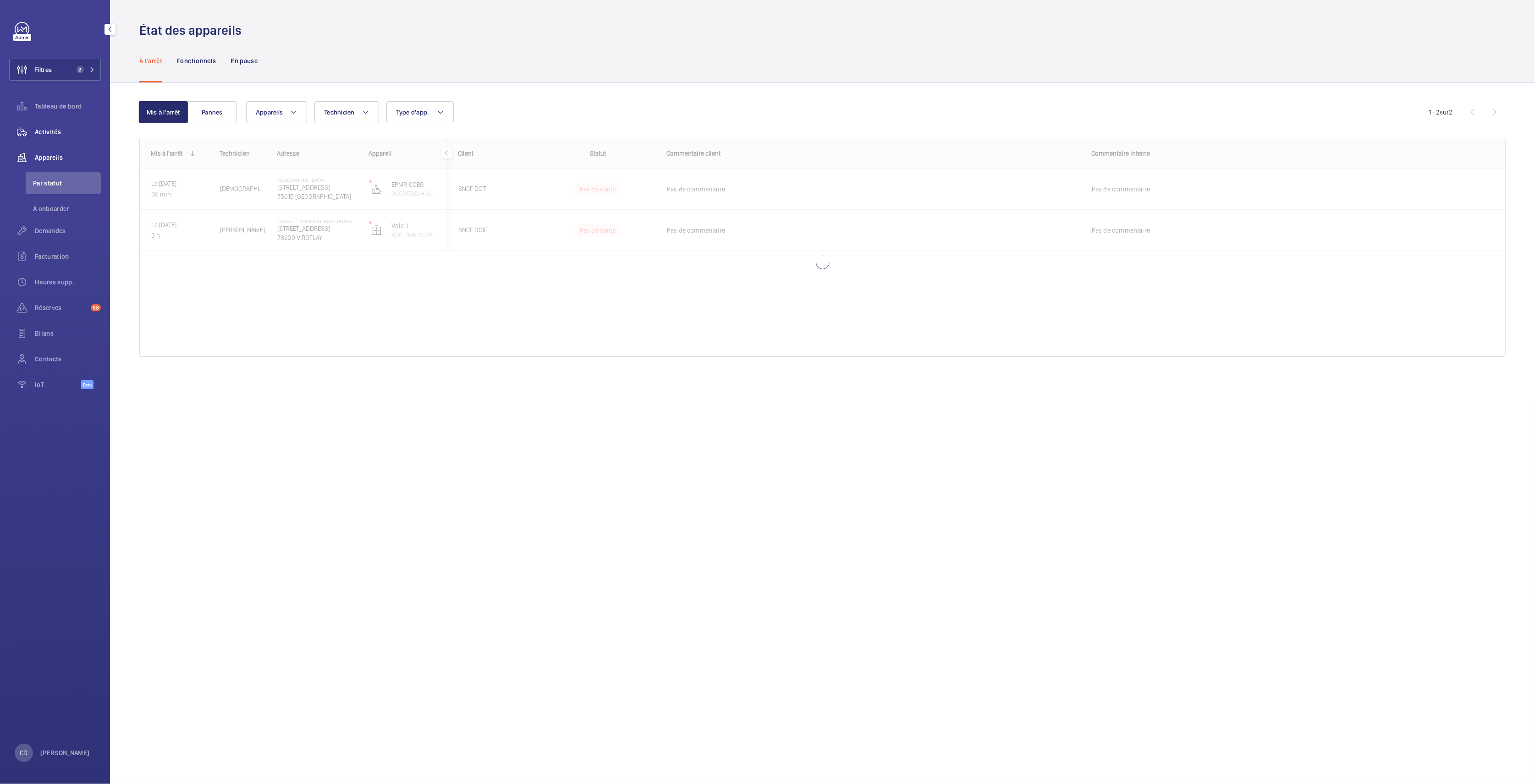
click at [30, 135] on wm-front-icon-button at bounding box center [21, 131] width 25 height 22
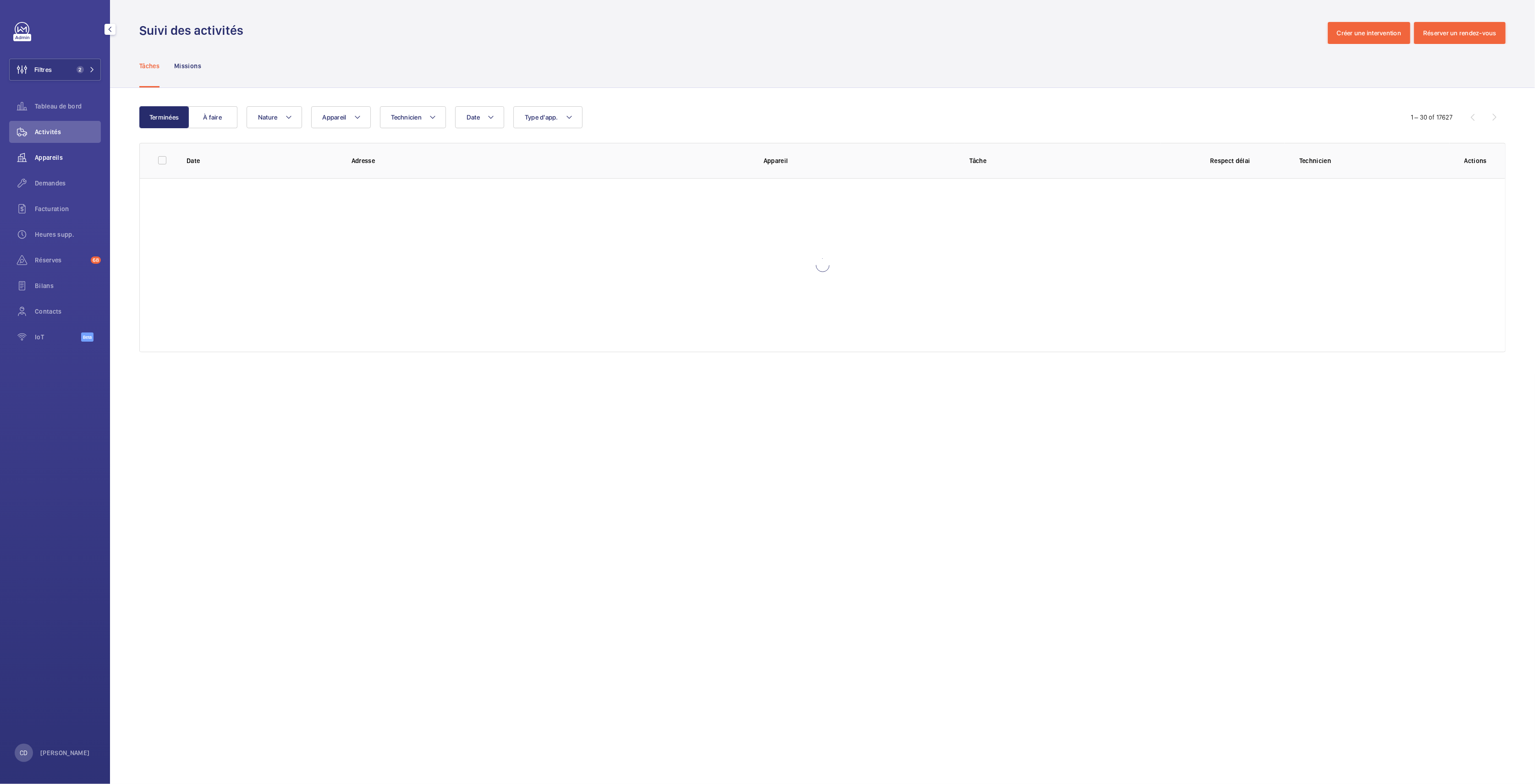
click at [52, 160] on span "Appareils" at bounding box center [67, 158] width 66 height 9
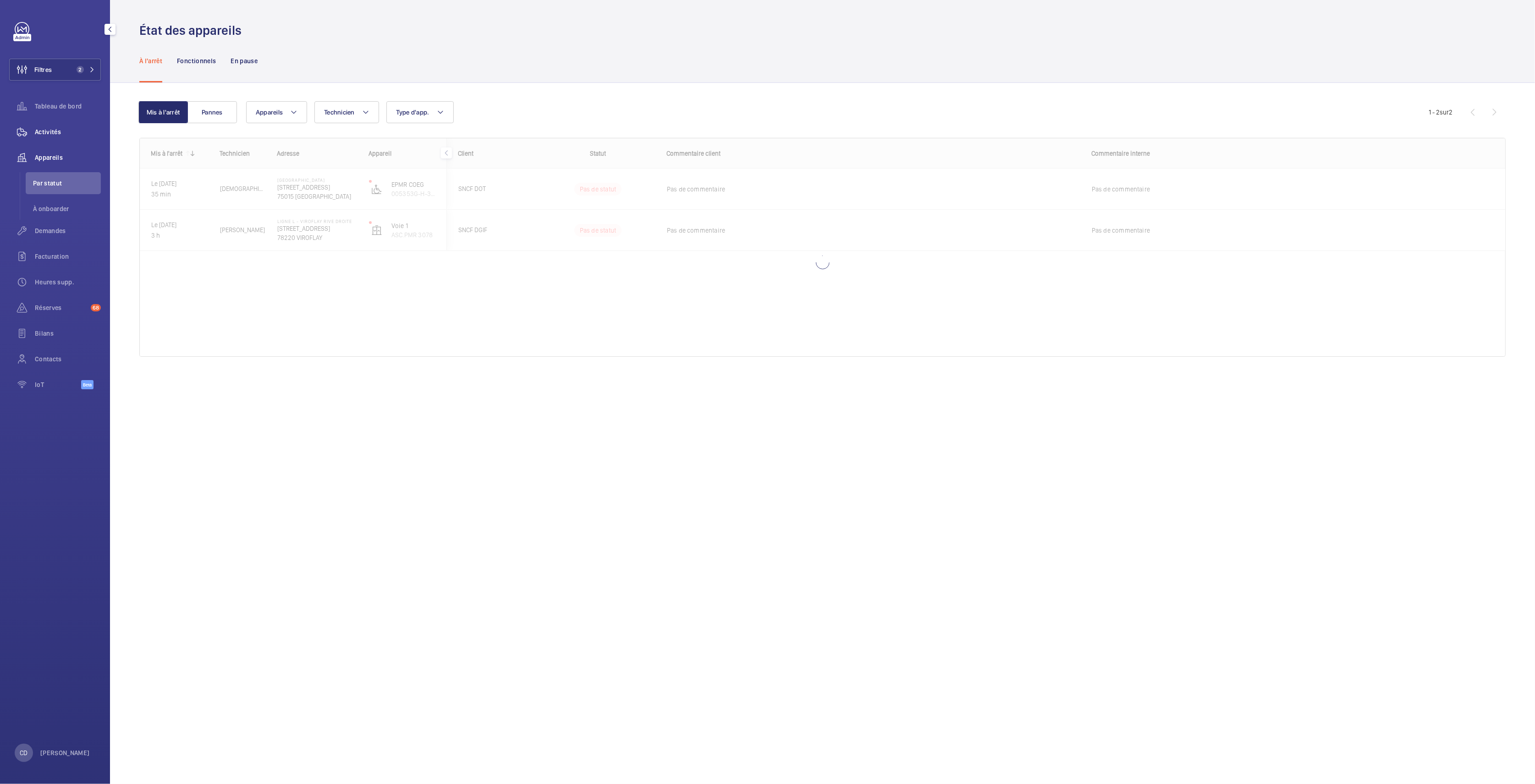
click at [48, 138] on div "Activités" at bounding box center [54, 131] width 92 height 22
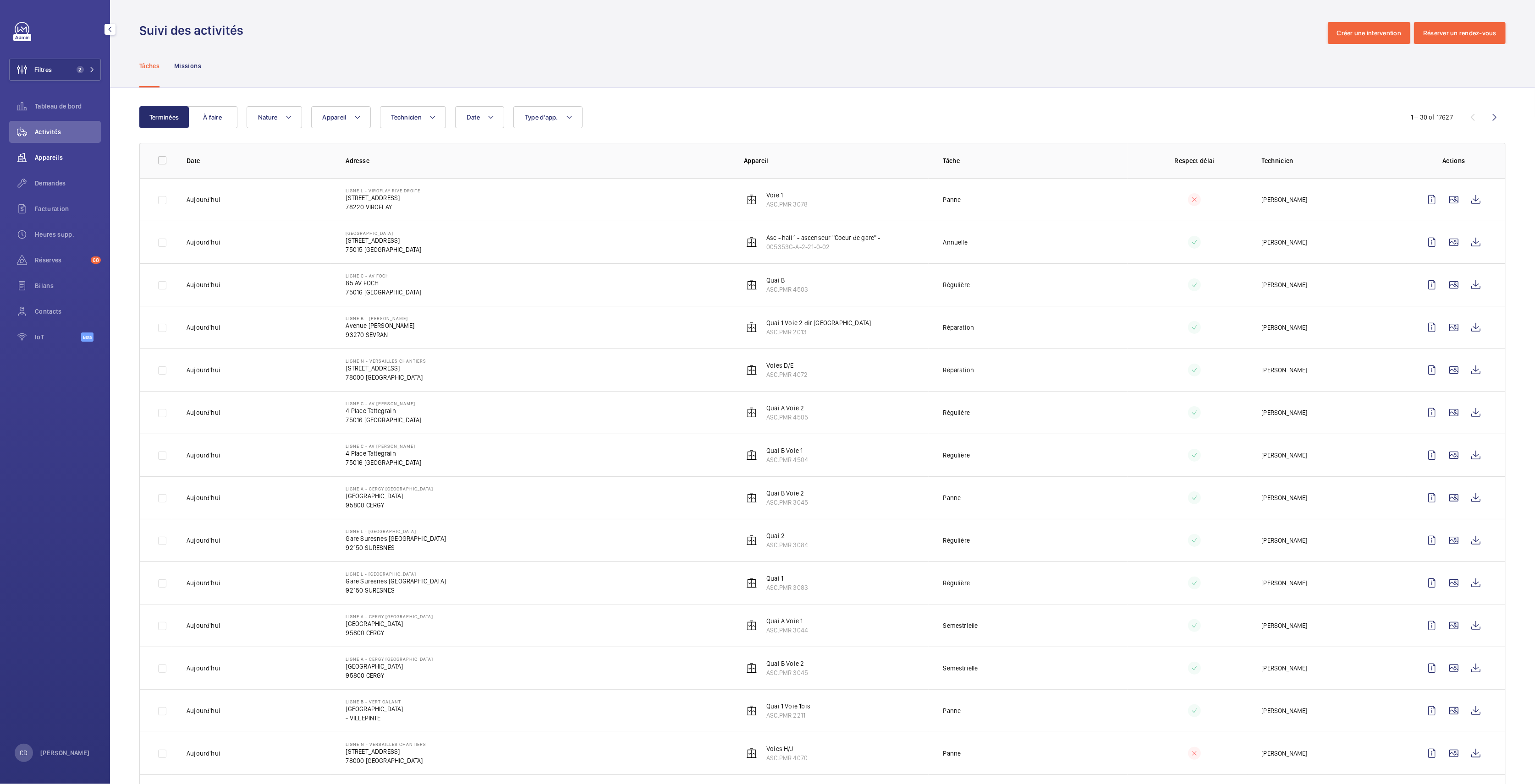
click at [54, 154] on span "Appareils" at bounding box center [67, 158] width 66 height 9
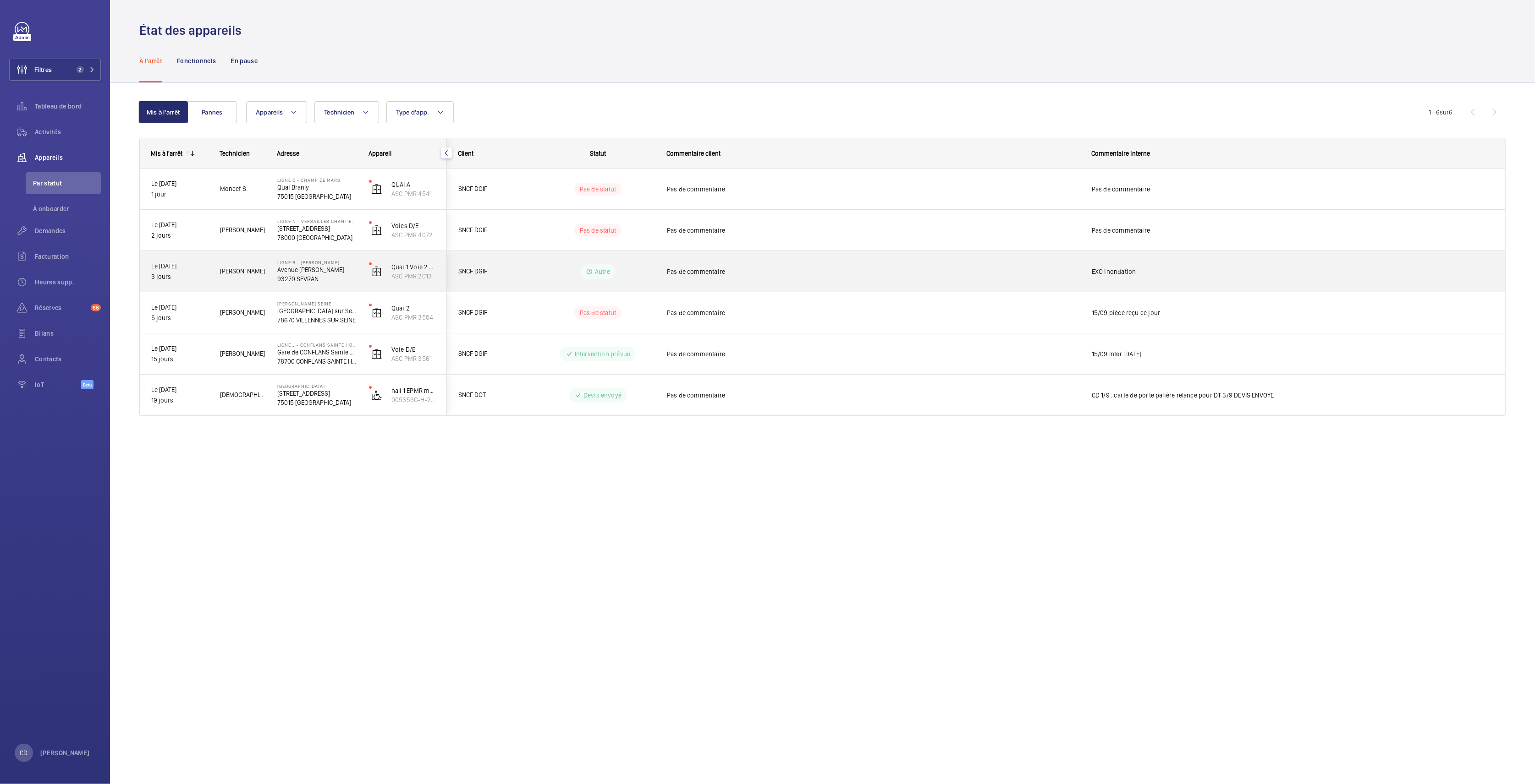
click at [287, 261] on p "LIGNE B - [PERSON_NAME]" at bounding box center [316, 263] width 80 height 5
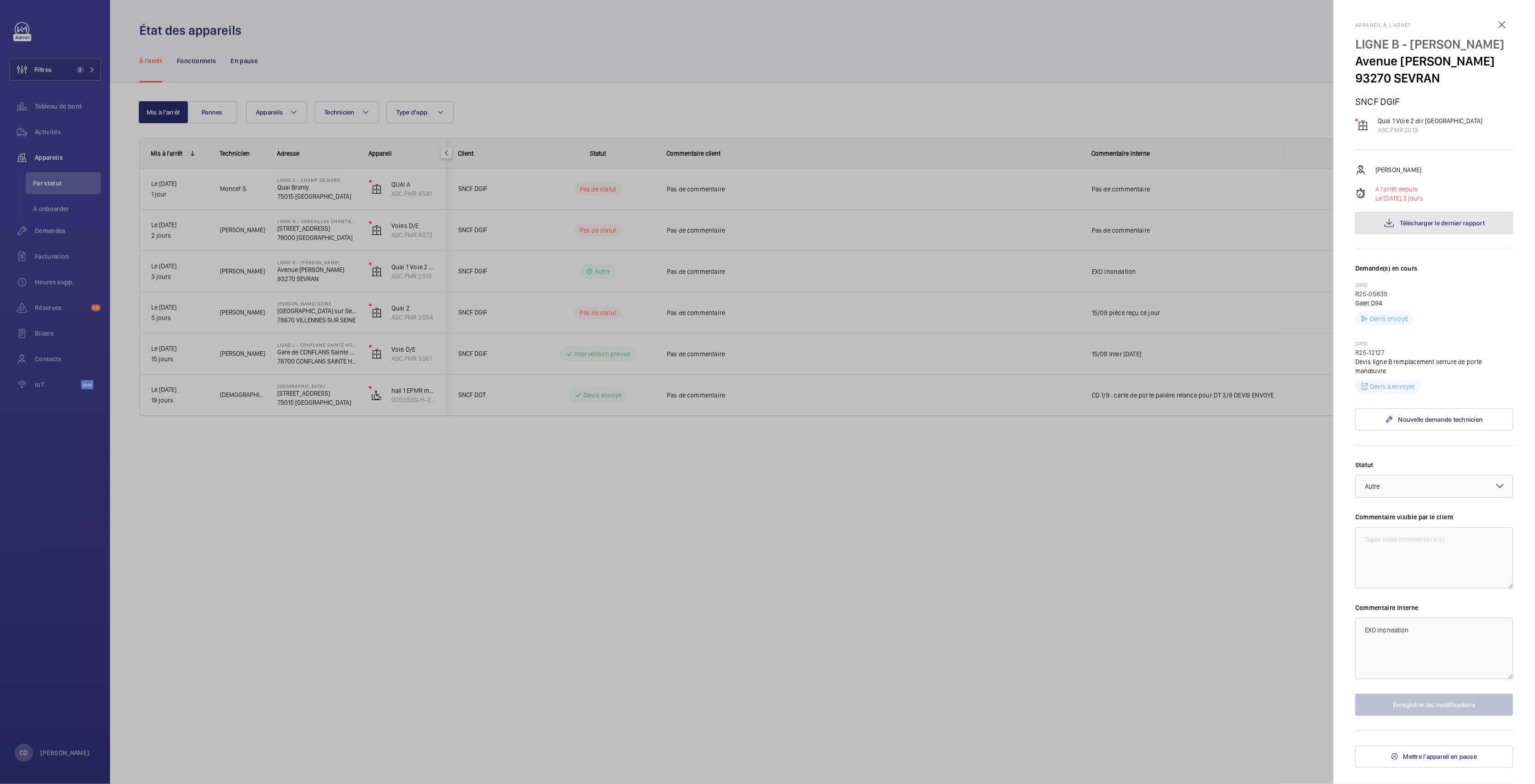
click at [1410, 234] on button "Télécharger le dernier rapport" at bounding box center [1434, 222] width 158 height 22
click at [358, 337] on div at bounding box center [768, 392] width 1535 height 784
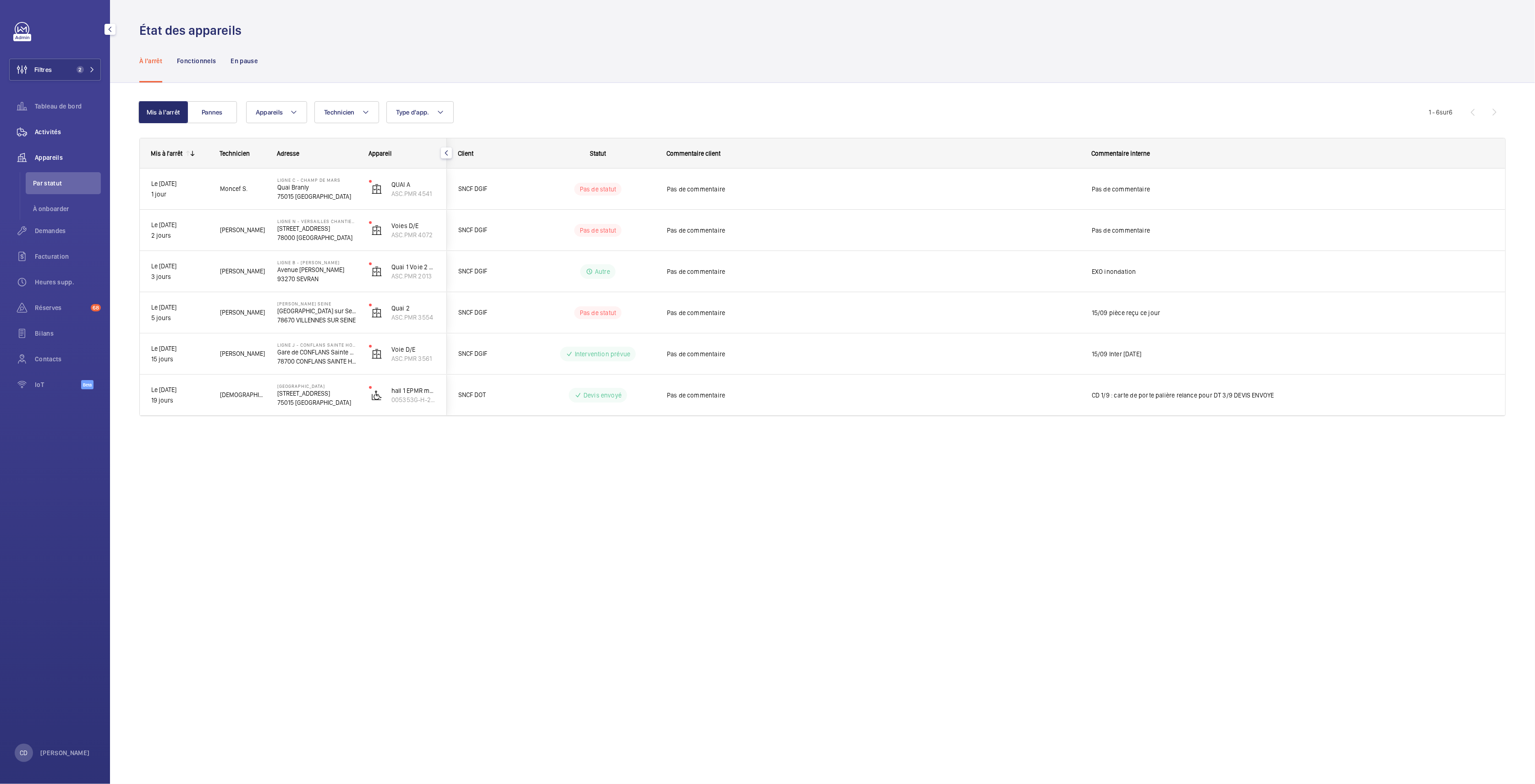
drag, startPoint x: 59, startPoint y: 129, endPoint x: 74, endPoint y: 138, distance: 17.5
click at [59, 128] on span "Activités" at bounding box center [67, 131] width 66 height 9
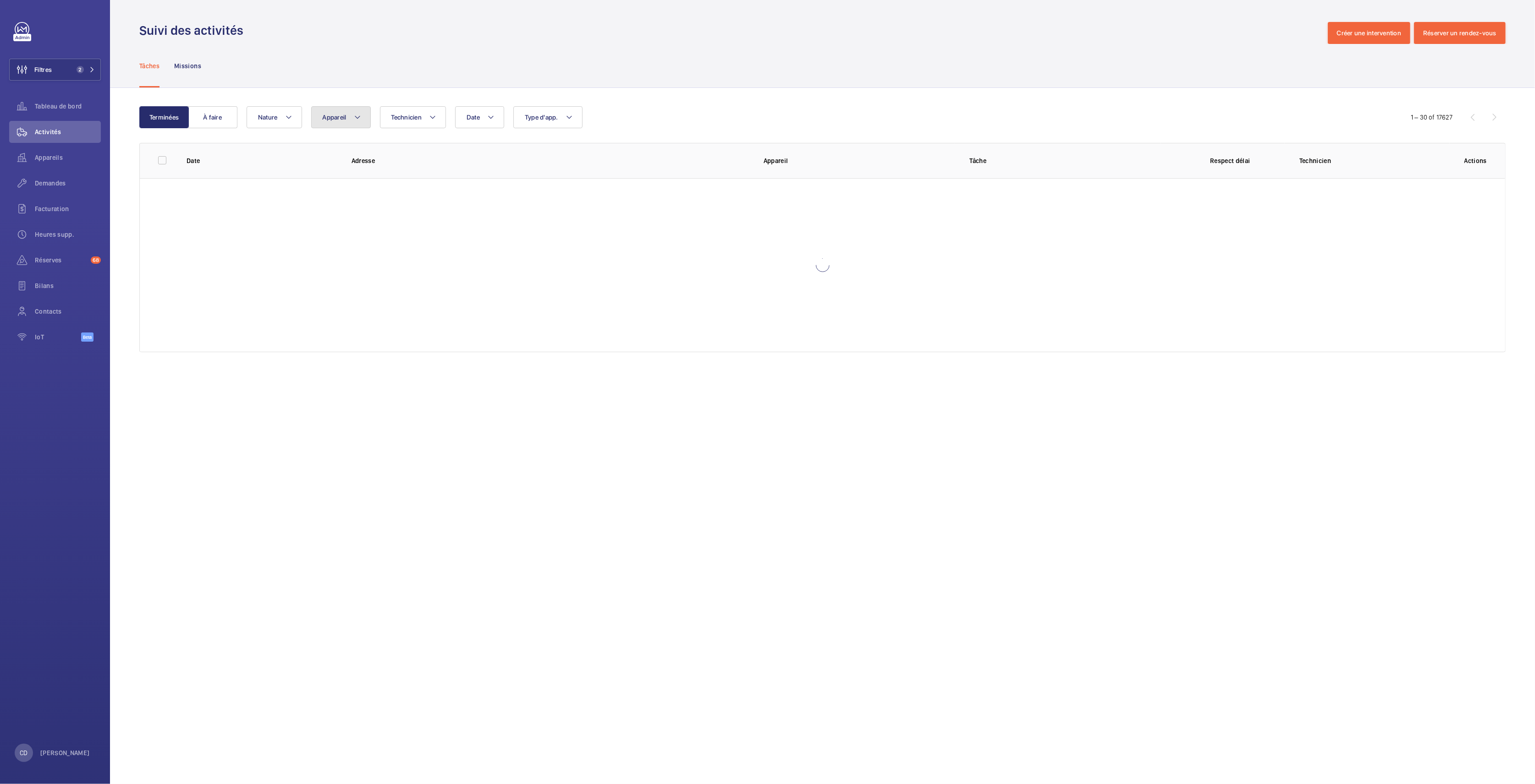
click at [366, 117] on button "Appareil" at bounding box center [341, 117] width 60 height 22
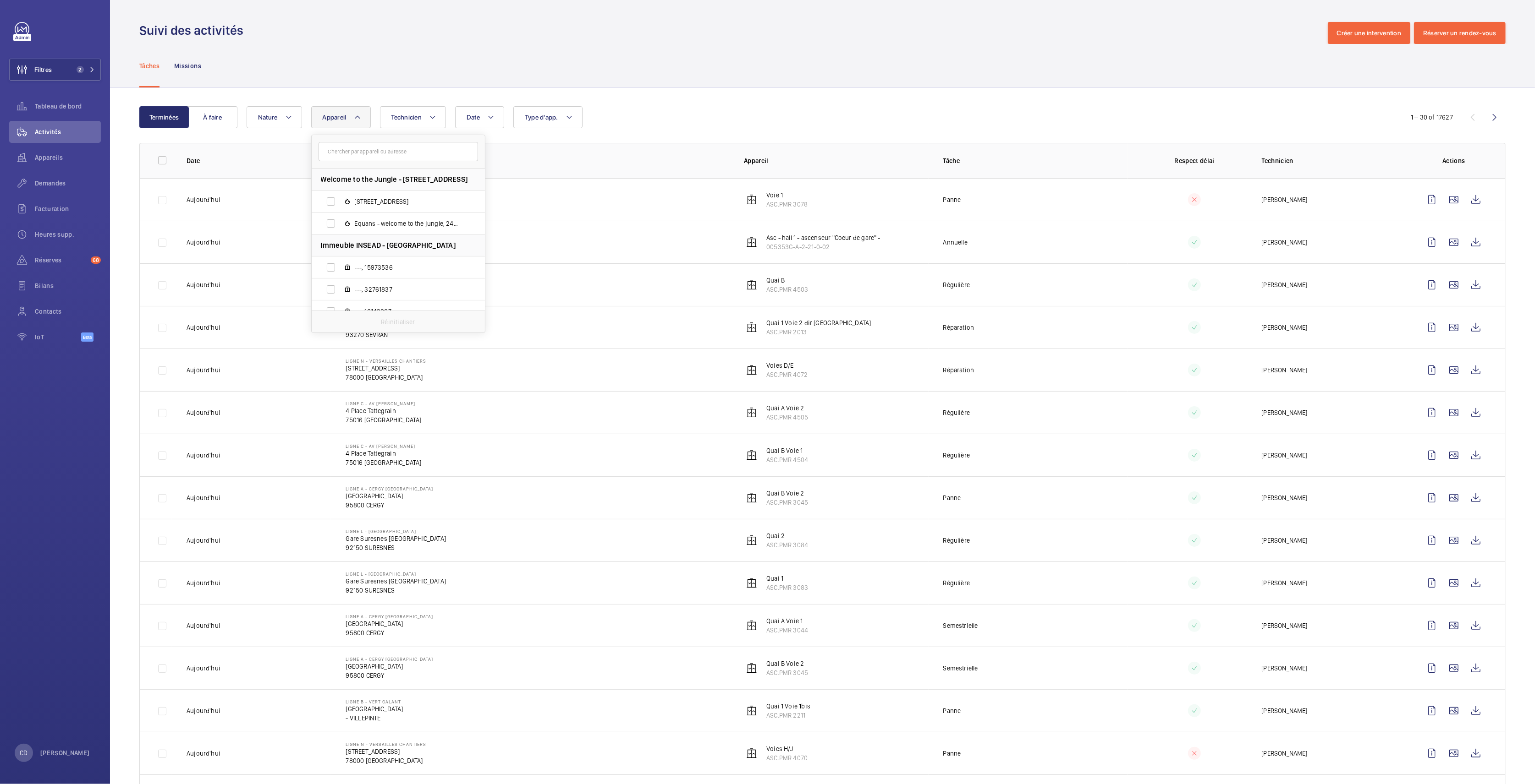
click at [388, 59] on div "Tâches Missions" at bounding box center [822, 66] width 1366 height 44
click at [354, 112] on mat-icon at bounding box center [357, 117] width 7 height 11
type input "ASC. 9403 SGR"
click at [385, 191] on label "ASC. 9403 SGR , ASC. 9403 SGR" at bounding box center [391, 201] width 159 height 22
click at [340, 193] on input "ASC. 9403 SGR , ASC. 9403 SGR" at bounding box center [330, 201] width 18 height 18
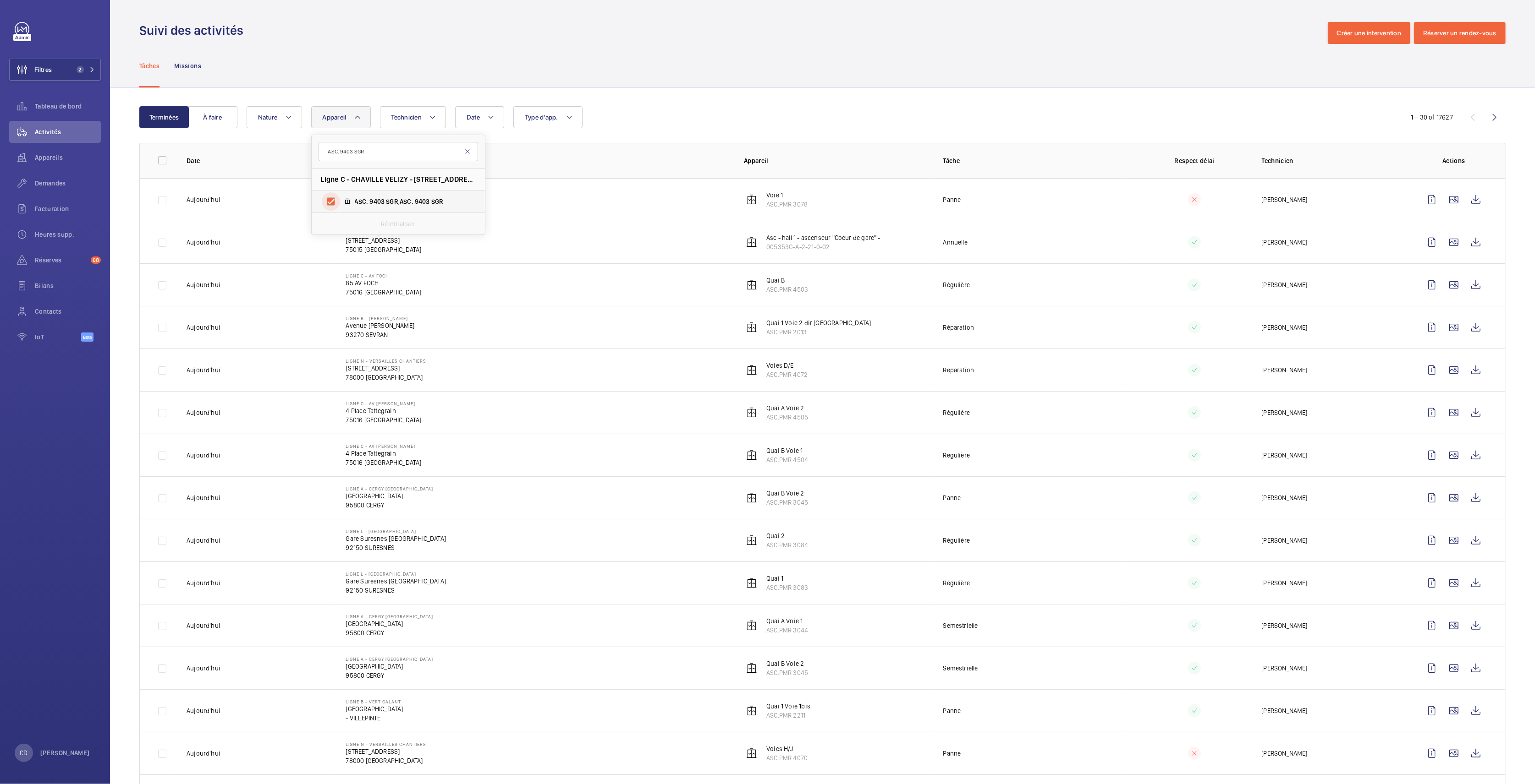
checkbox input "true"
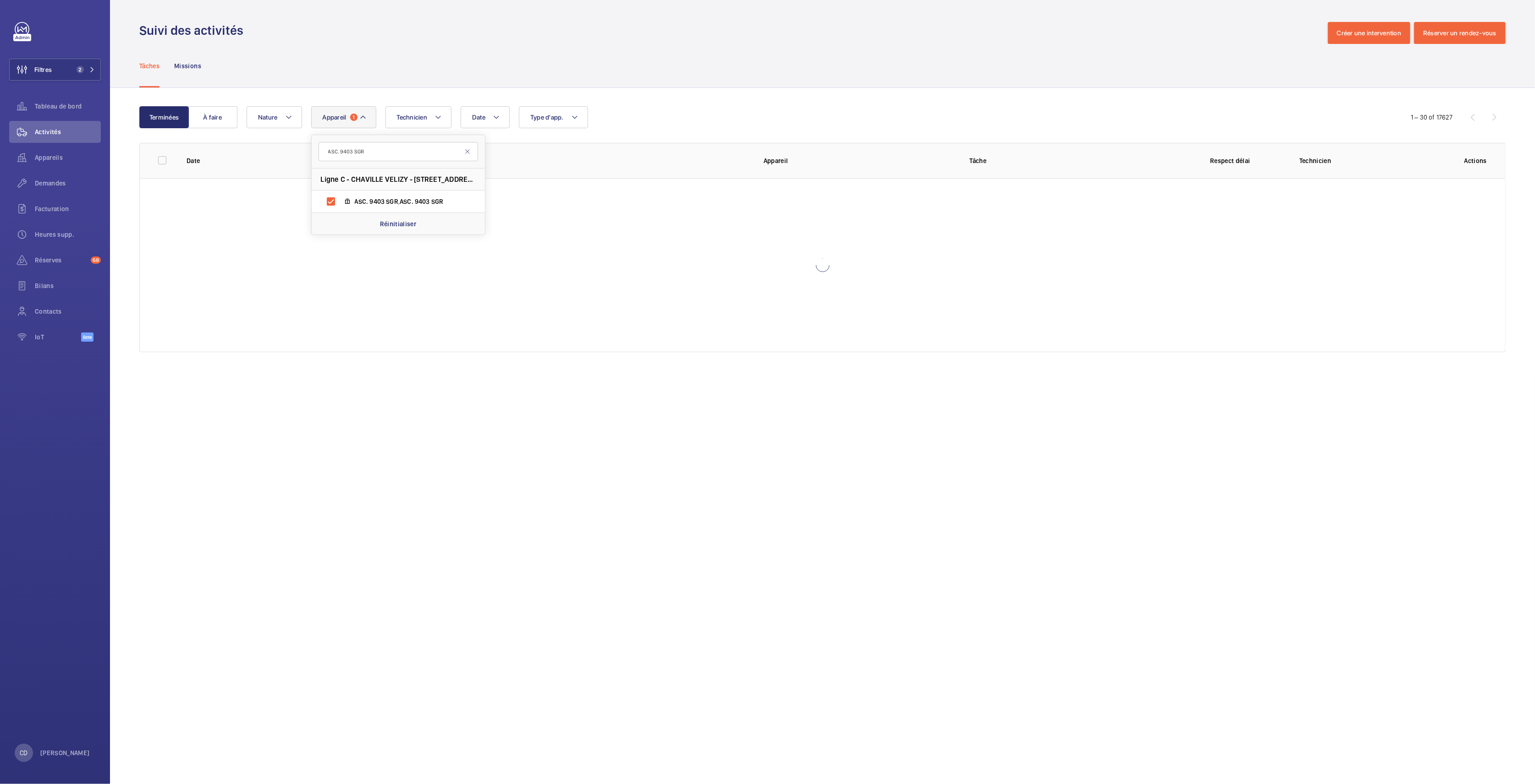
click at [454, 78] on div "Tâches Missions" at bounding box center [822, 66] width 1366 height 44
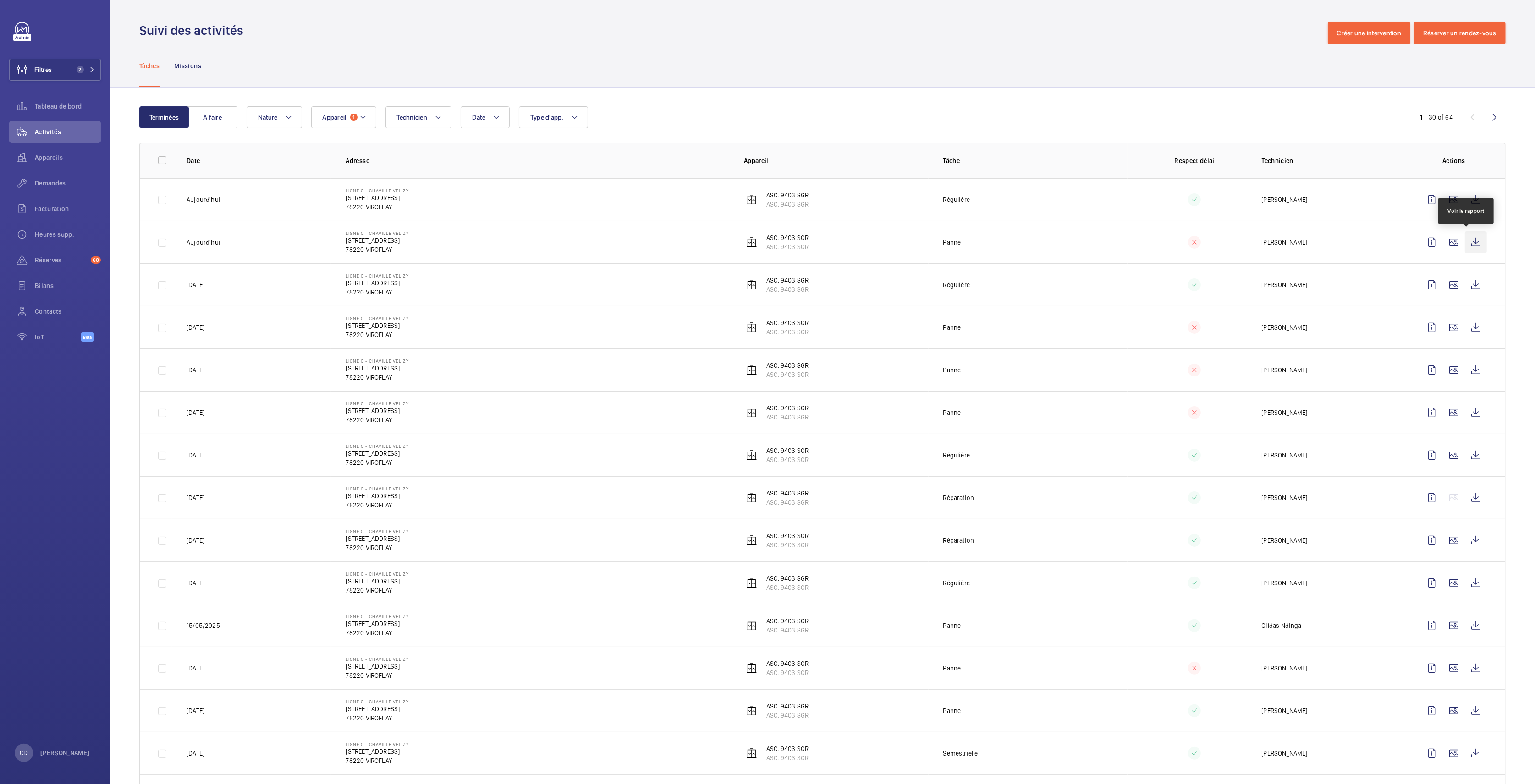
click at [1467, 235] on wm-front-icon-button at bounding box center [1475, 242] width 22 height 22
click at [325, 111] on button "Appareil 1" at bounding box center [343, 117] width 65 height 22
click at [403, 317] on p "Réinitialiser" at bounding box center [399, 321] width 37 height 9
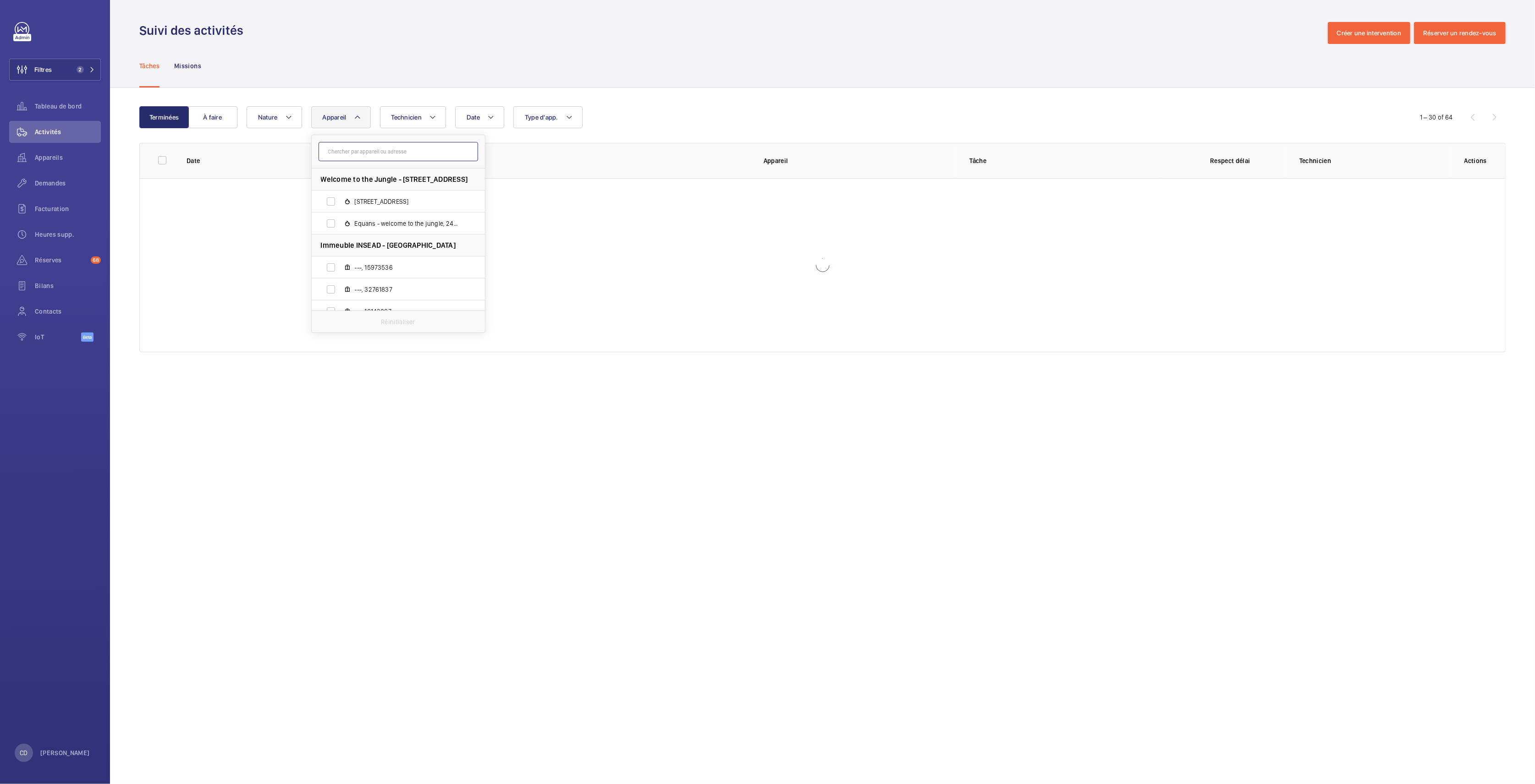
click at [364, 151] on input "text" at bounding box center [399, 152] width 159 height 19
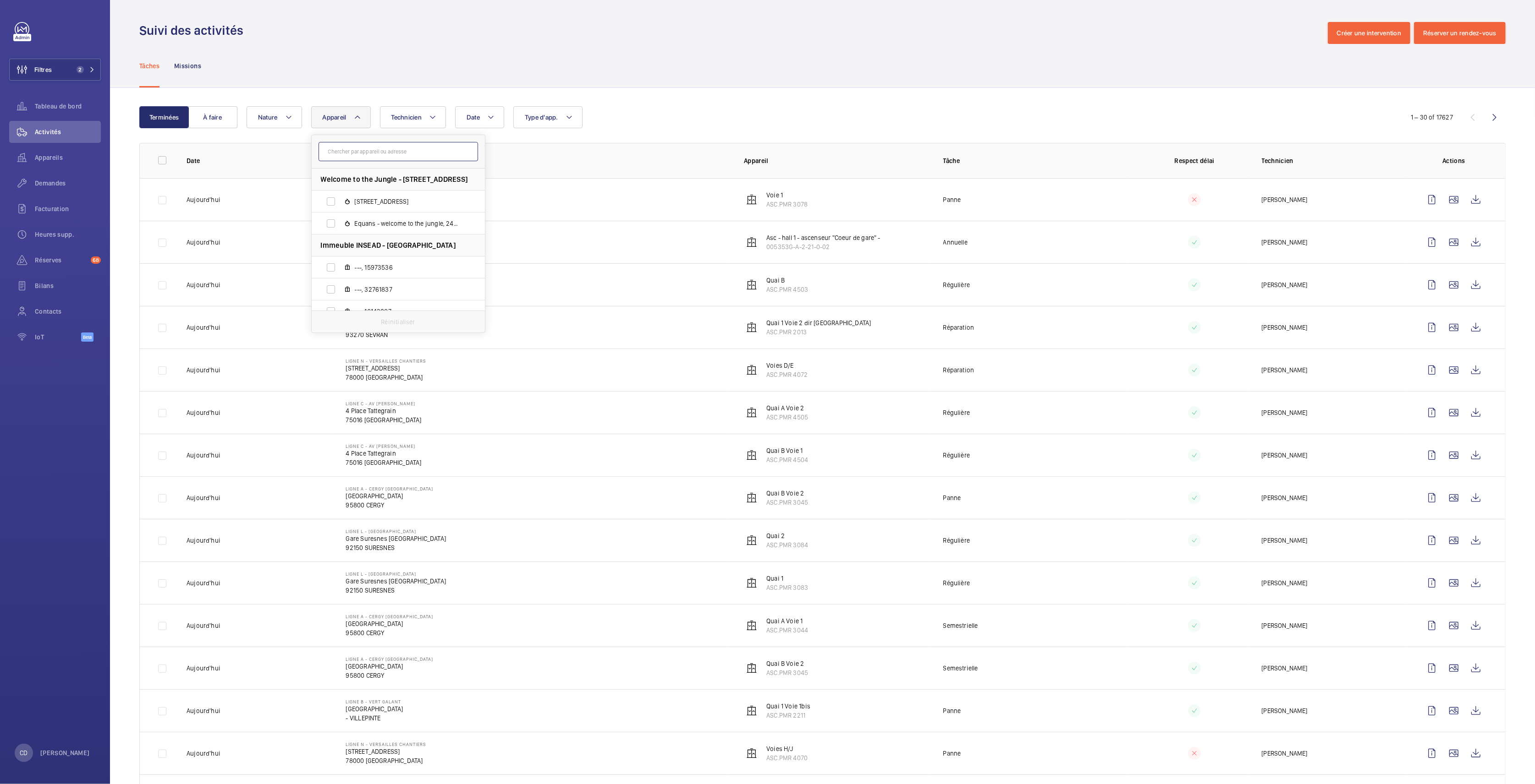
paste input "ASC. 9403 SGR"
type input "ASC. 9403 SGR"
click at [355, 203] on span "ASC." at bounding box center [362, 201] width 14 height 7
click at [340, 203] on input "ASC. 9403 SGR , ASC. 9403 SGR" at bounding box center [330, 201] width 18 height 18
checkbox input "true"
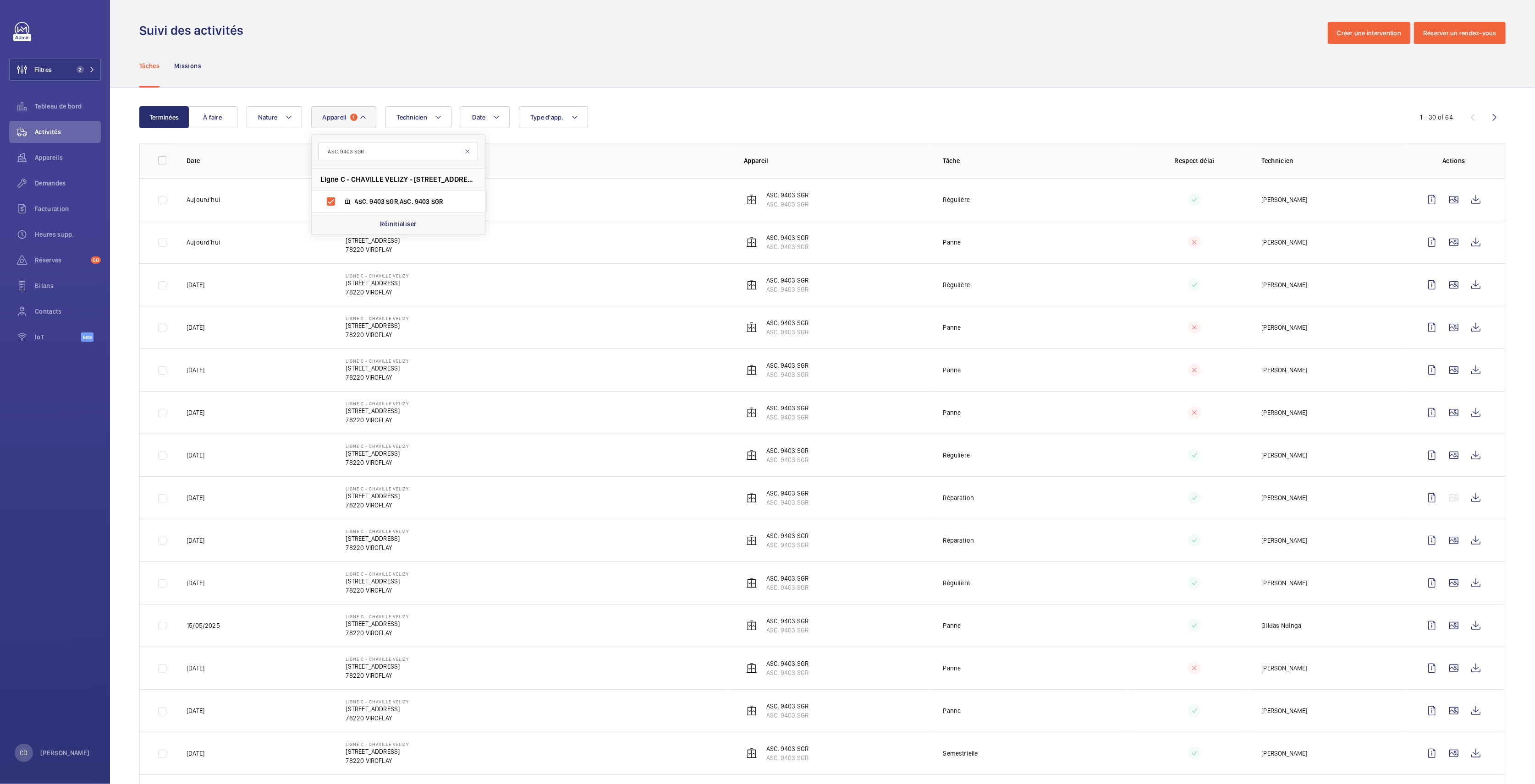
click at [770, 84] on div "Tâches Missions" at bounding box center [822, 66] width 1366 height 44
click at [1475, 243] on wm-front-icon-button at bounding box center [1475, 242] width 22 height 22
click at [343, 114] on span "Appareil" at bounding box center [334, 117] width 24 height 7
click at [388, 321] on p "Réinitialiser" at bounding box center [399, 321] width 37 height 9
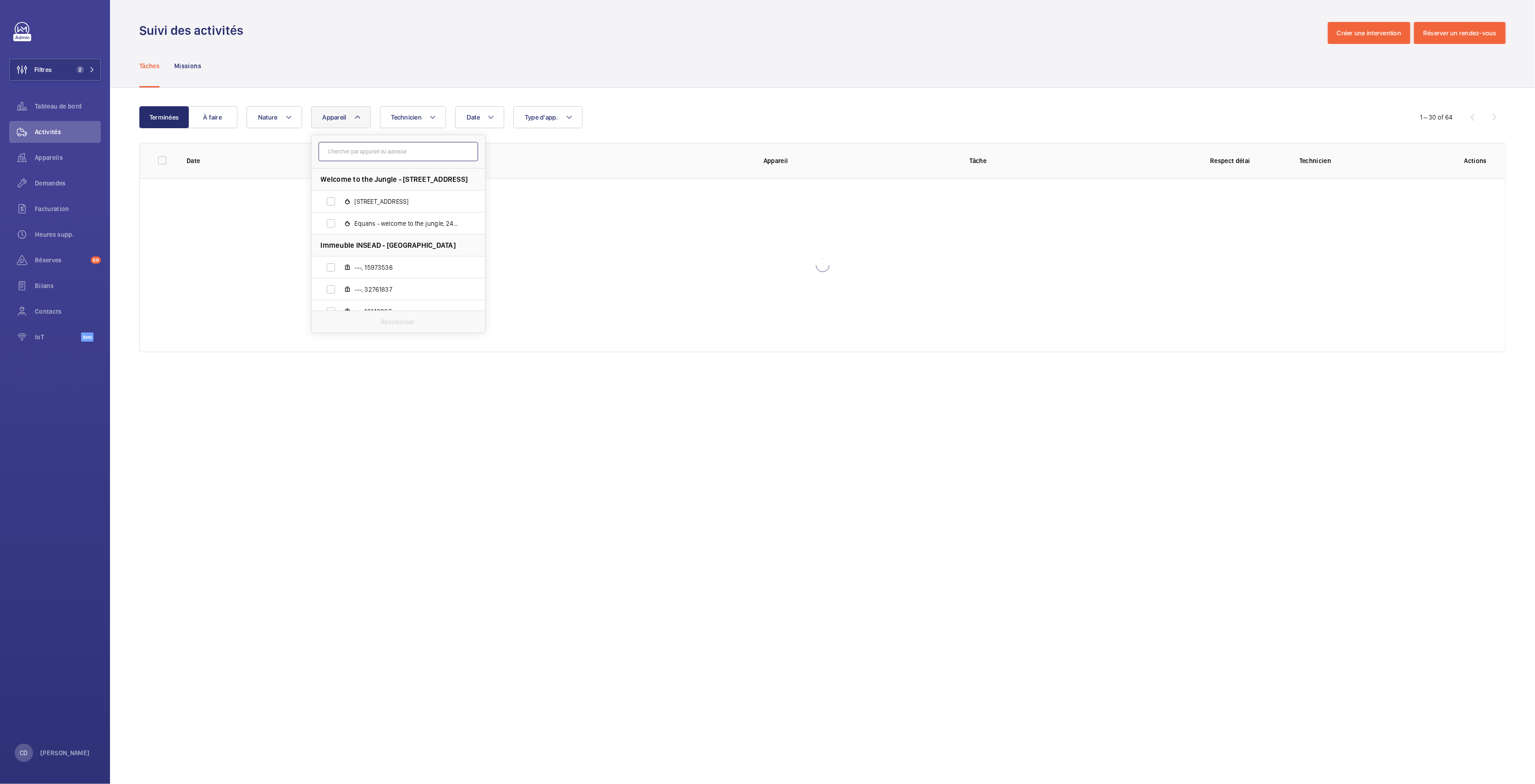
click at [373, 152] on input "text" at bounding box center [399, 152] width 159 height 19
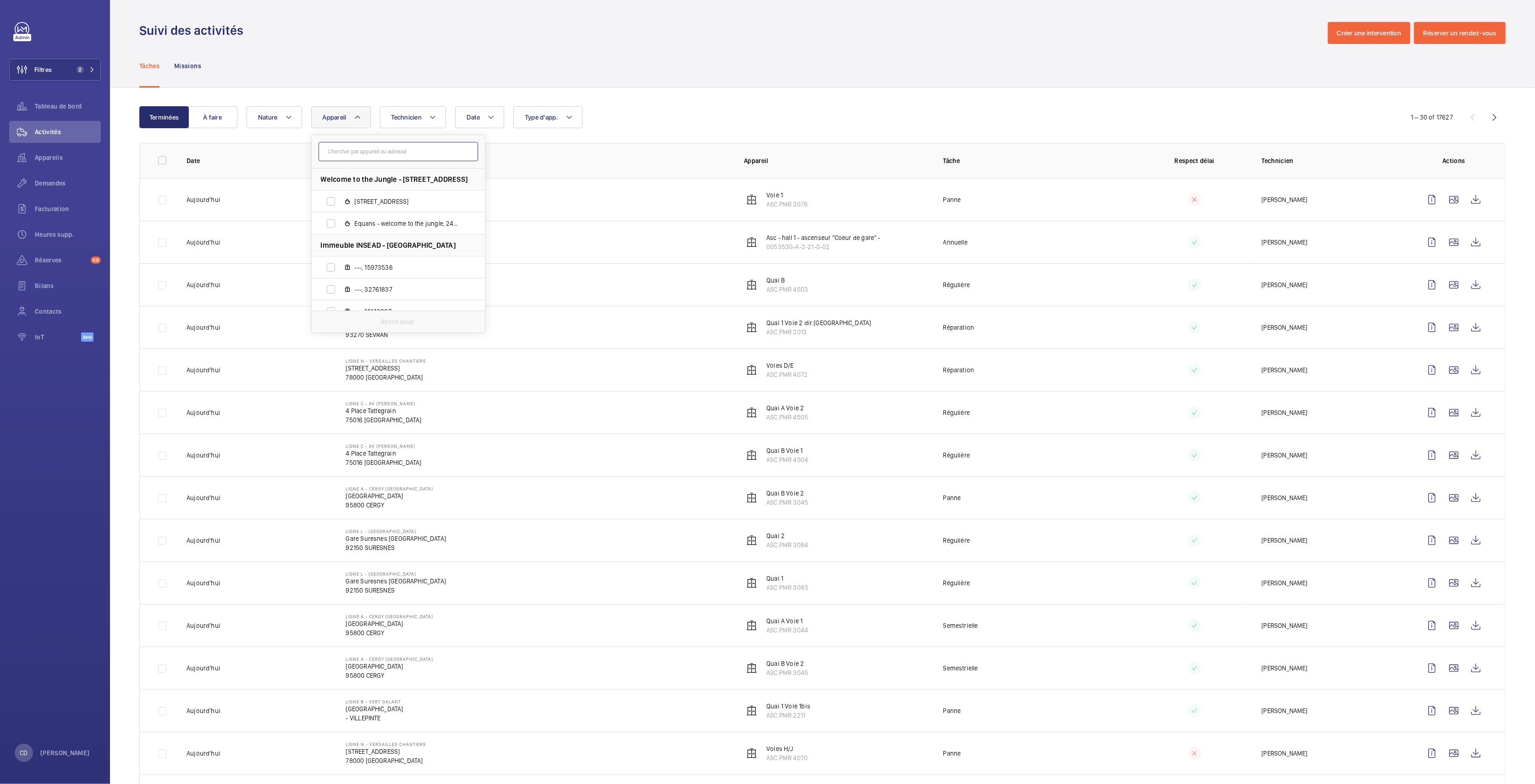
paste input "ASC.PMR 4541"
type input "ASC.PMR 4541"
click at [397, 201] on span "ASC.PMR" at bounding box center [388, 201] width 26 height 7
click at [340, 201] on input "QUAI A, ASC.PMR 4541" at bounding box center [330, 201] width 18 height 18
checkbox input "true"
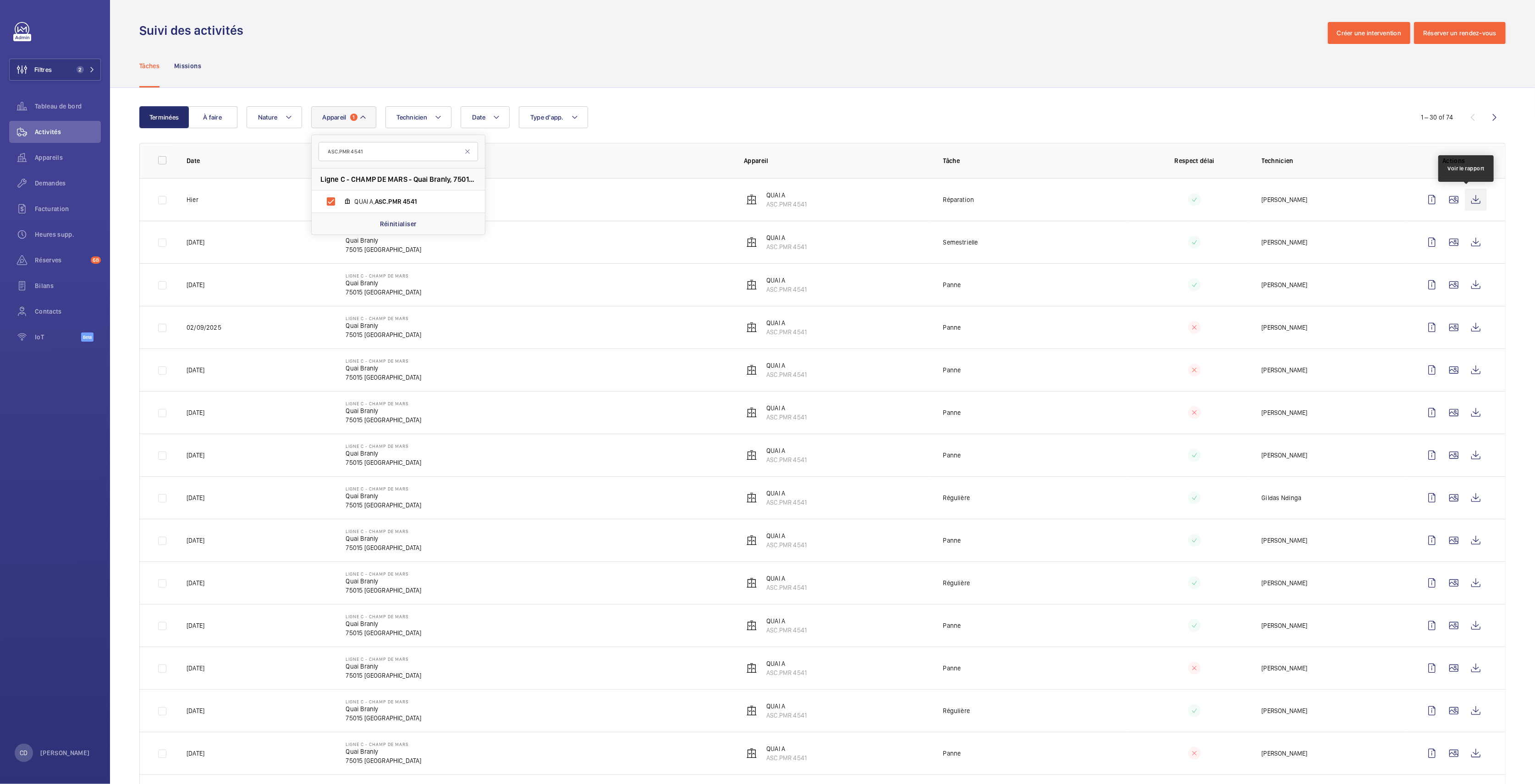
click at [1465, 201] on wm-front-icon-button at bounding box center [1475, 200] width 22 height 22
